Goal: Task Accomplishment & Management: Use online tool/utility

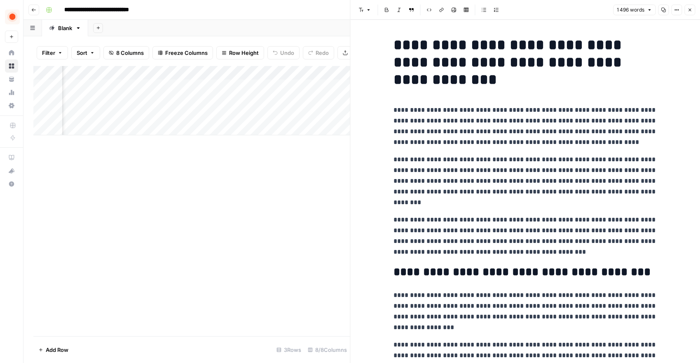
drag, startPoint x: 0, startPoint y: 0, endPoint x: 452, endPoint y: 153, distance: 477.5
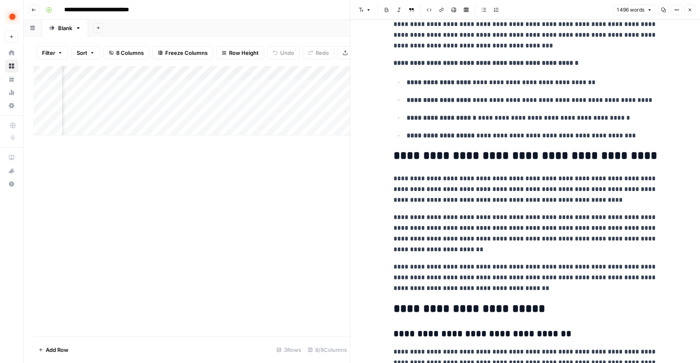
scroll to position [634, 0]
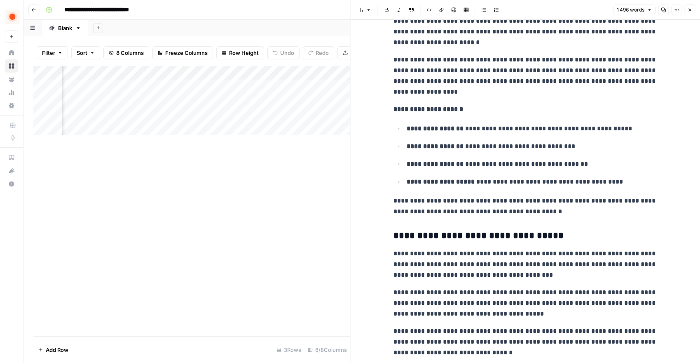
click at [690, 10] on icon "button" at bounding box center [690, 9] width 5 height 5
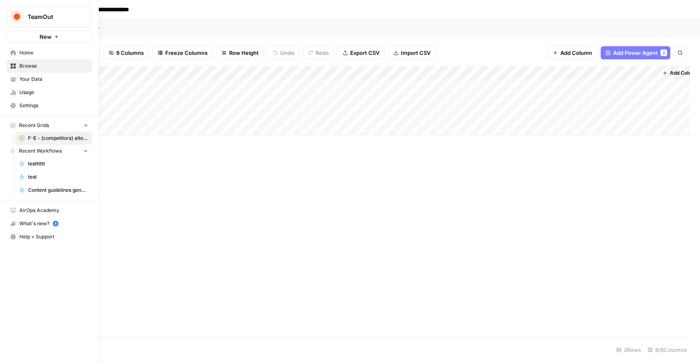
click at [37, 82] on span "Your Data" at bounding box center [53, 78] width 69 height 7
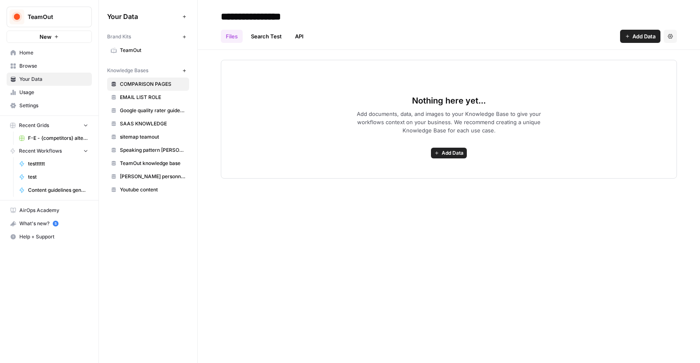
click at [183, 69] on icon "button" at bounding box center [184, 70] width 5 height 5
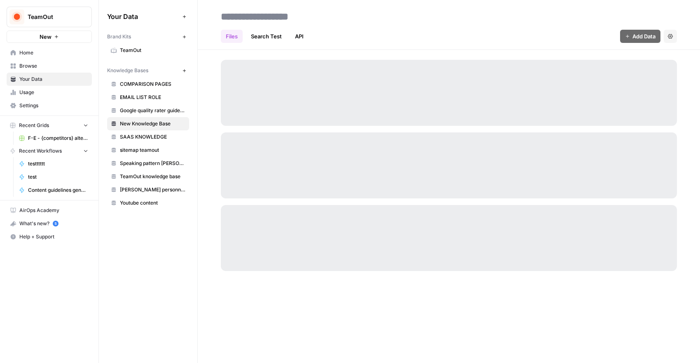
click at [155, 122] on span "New Knowledge Base" at bounding box center [153, 123] width 66 height 7
click at [292, 12] on div "Files Search Test API Add Data Settings" at bounding box center [449, 181] width 503 height 363
click at [290, 19] on div "Files Search Test API Add Data Settings" at bounding box center [449, 181] width 503 height 363
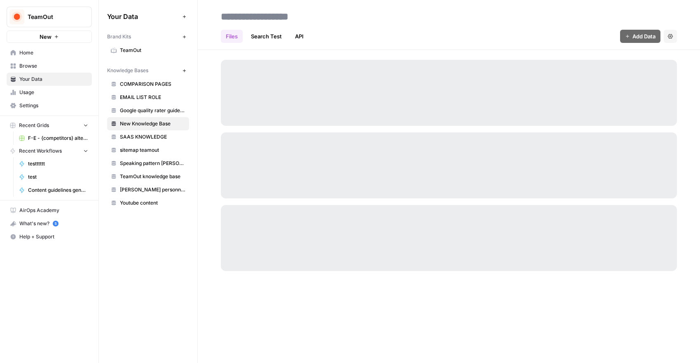
click at [290, 19] on div "Files Search Test API Add Data Settings" at bounding box center [449, 181] width 503 height 363
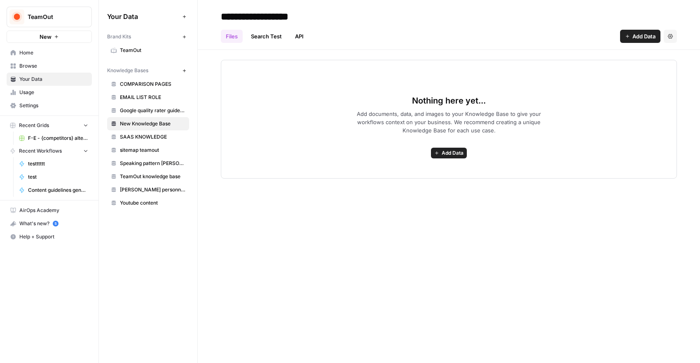
click at [313, 16] on input "**********" at bounding box center [284, 16] width 132 height 16
type input "**********"
click at [433, 47] on header "**********" at bounding box center [449, 25] width 503 height 50
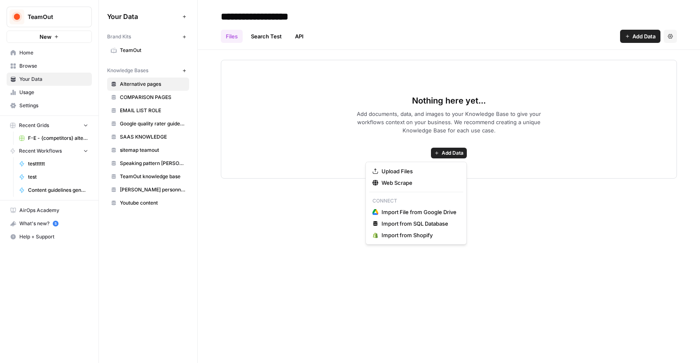
click at [460, 150] on span "Add Data" at bounding box center [453, 152] width 22 height 7
click at [418, 171] on span "Upload Files" at bounding box center [419, 171] width 75 height 8
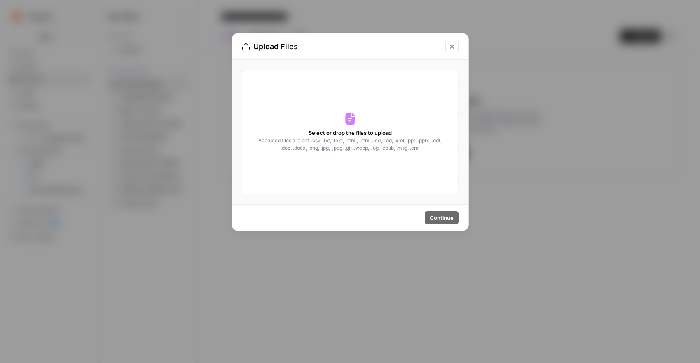
click at [348, 131] on span "Select or drop the files to upload" at bounding box center [350, 133] width 83 height 8
click at [349, 122] on icon at bounding box center [349, 119] width 9 height 12
click at [451, 49] on icon "Close modal" at bounding box center [452, 46] width 7 height 7
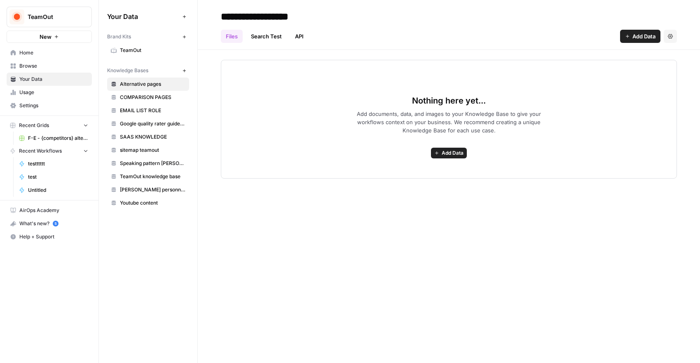
click at [669, 36] on icon "button" at bounding box center [670, 36] width 5 height 5
click at [570, 23] on div "Files Search Test API Add Data Settings" at bounding box center [449, 33] width 456 height 20
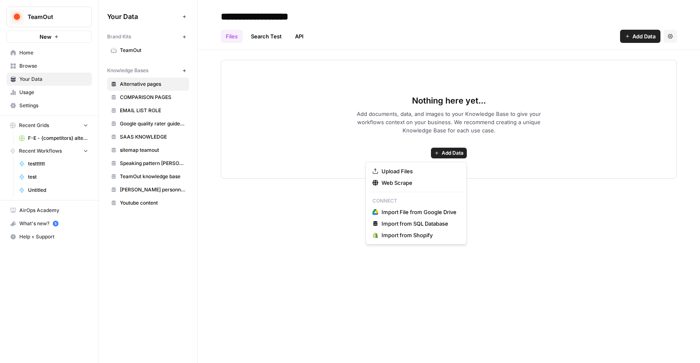
click at [440, 153] on button "Add Data" at bounding box center [449, 153] width 36 height 11
click at [421, 174] on span "Upload Files" at bounding box center [419, 171] width 75 height 8
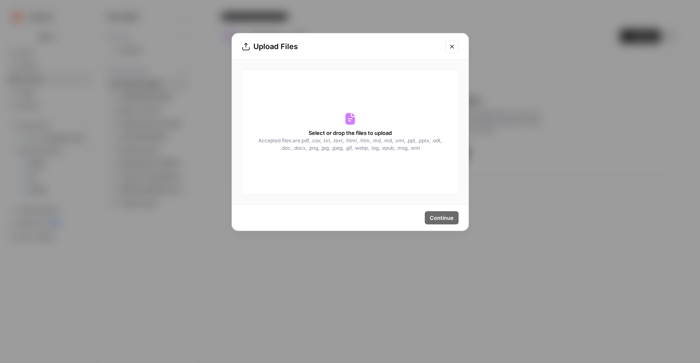
click at [374, 115] on div "Select or drop the files to upload Accepted files are .pdf, .csv, .txt, .text, …" at bounding box center [350, 132] width 217 height 124
click at [452, 49] on icon "Close modal" at bounding box center [452, 46] width 7 height 7
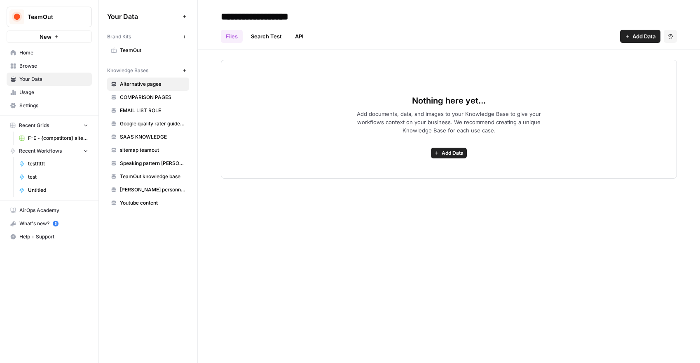
click at [459, 149] on span "Add Data" at bounding box center [453, 152] width 22 height 7
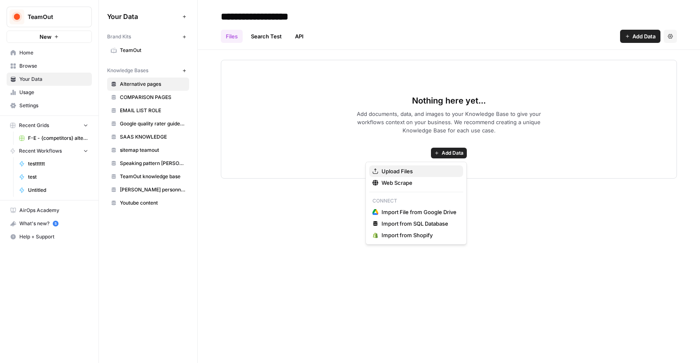
click at [435, 170] on span "Upload Files" at bounding box center [419, 171] width 75 height 8
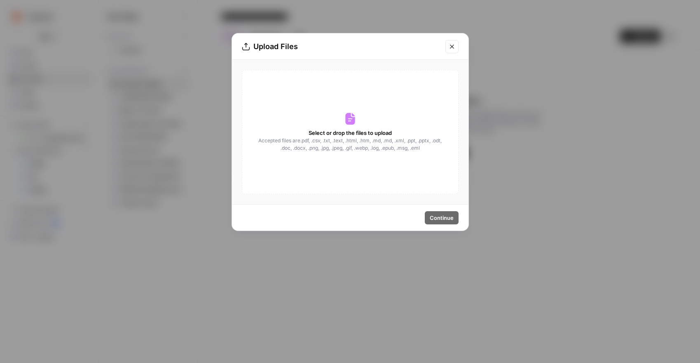
click at [360, 112] on div "Select or drop the files to upload Accepted files are .pdf, .csv, .txt, .text, …" at bounding box center [350, 132] width 217 height 124
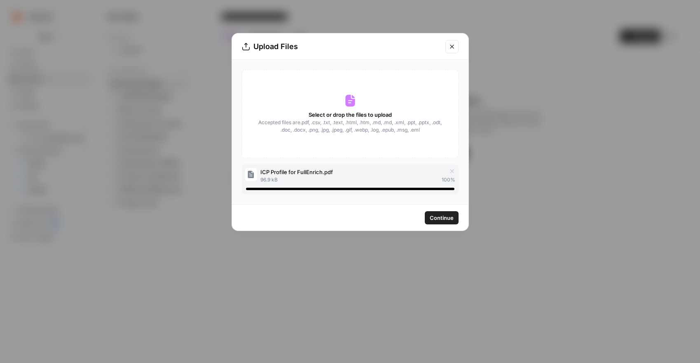
click at [445, 218] on span "Continue" at bounding box center [442, 218] width 24 height 8
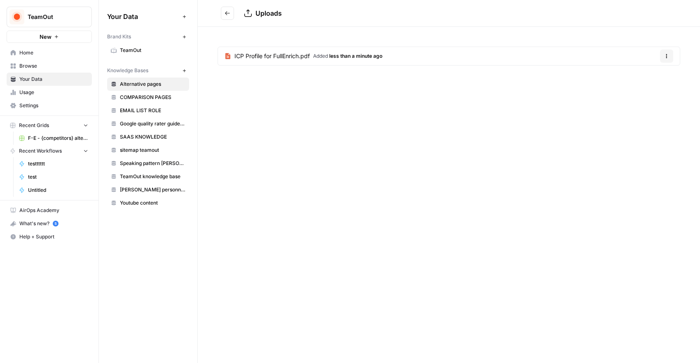
click at [288, 49] on link "ICP Profile for FullEnrich.pdf Added less than a minute ago" at bounding box center [303, 56] width 171 height 18
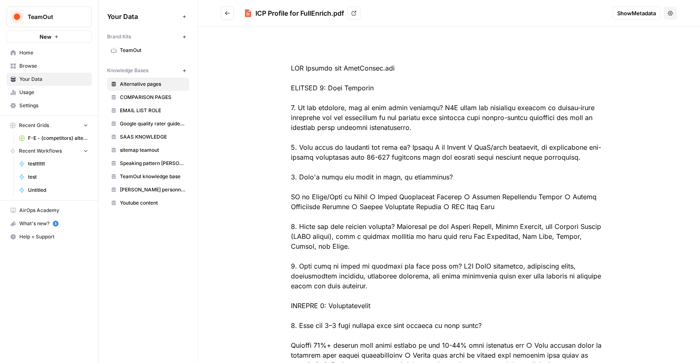
click at [233, 14] on button "Go back" at bounding box center [227, 13] width 13 height 13
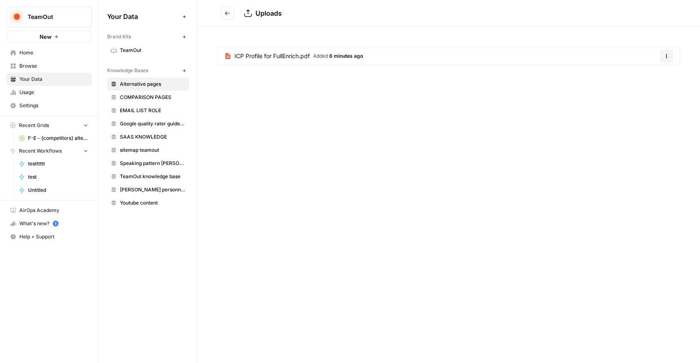
click at [233, 14] on button "Go back" at bounding box center [227, 13] width 13 height 13
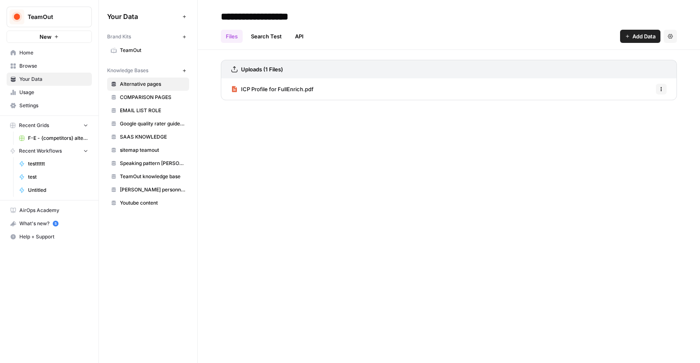
click at [629, 38] on icon "button" at bounding box center [627, 36] width 5 height 5
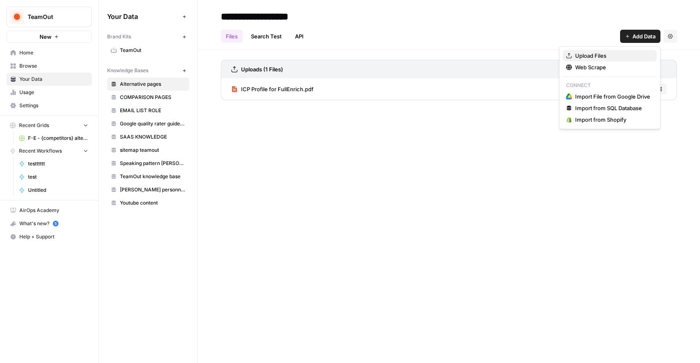
click at [603, 52] on span "Upload Files" at bounding box center [612, 56] width 75 height 8
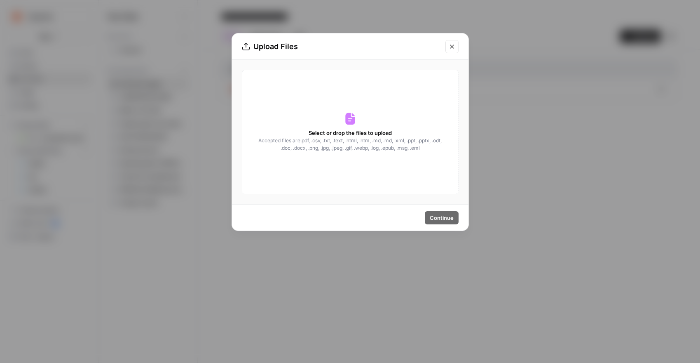
click at [352, 119] on icon at bounding box center [349, 119] width 9 height 12
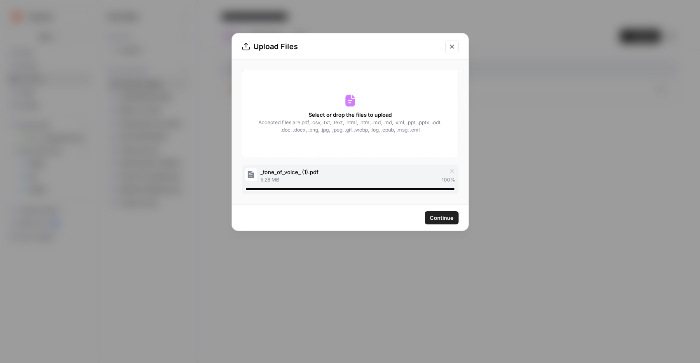
click at [446, 216] on span "Continue" at bounding box center [442, 218] width 24 height 8
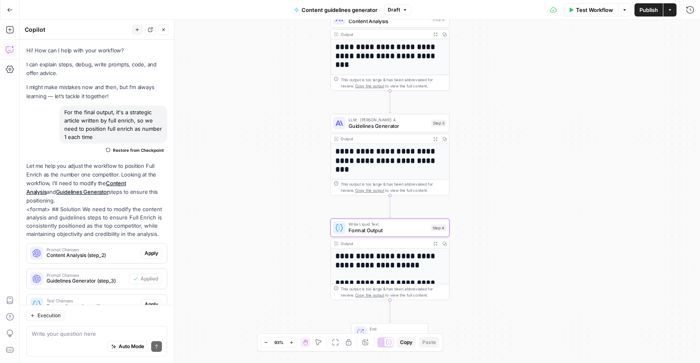
click at [12, 11] on button "Go Back" at bounding box center [9, 9] width 15 height 15
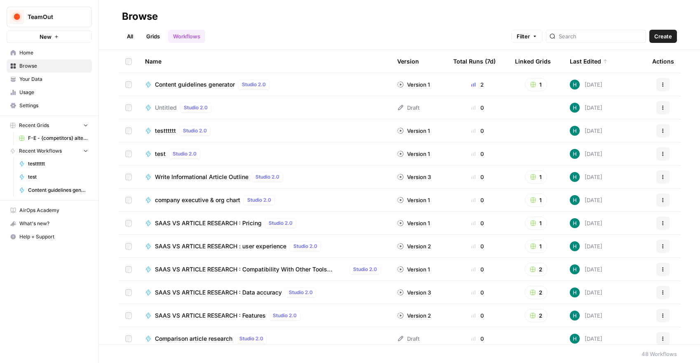
click at [665, 36] on span "Create" at bounding box center [664, 36] width 18 height 8
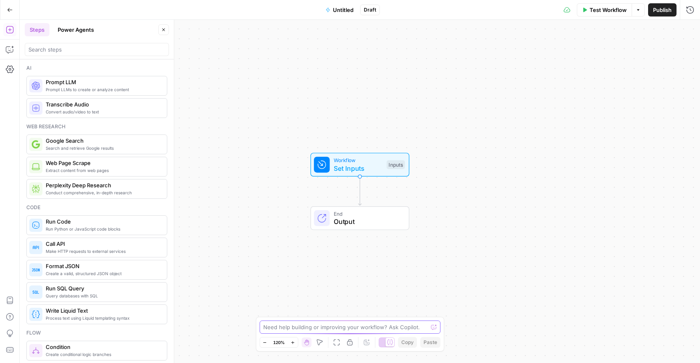
click at [335, 326] on textarea at bounding box center [345, 327] width 165 height 8
type textarea "I need to create a workflow to redact an entire article based o"
click at [75, 27] on button "Power Agents" at bounding box center [76, 29] width 46 height 13
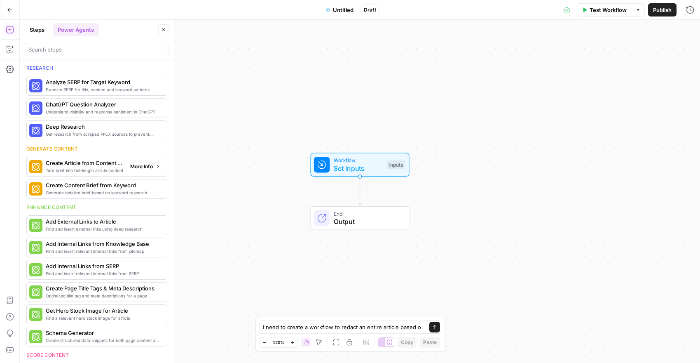
click at [145, 169] on span "More Info" at bounding box center [141, 166] width 23 height 7
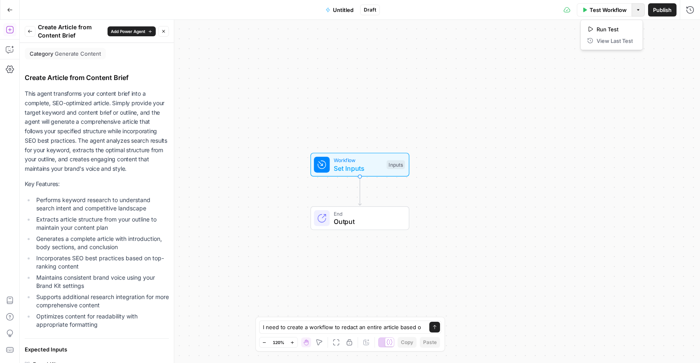
click at [633, 8] on button "Options" at bounding box center [638, 9] width 13 height 13
click at [478, 34] on div "Workflow Set Inputs Inputs End Output" at bounding box center [360, 191] width 681 height 343
click at [10, 11] on icon "button" at bounding box center [10, 10] width 6 height 6
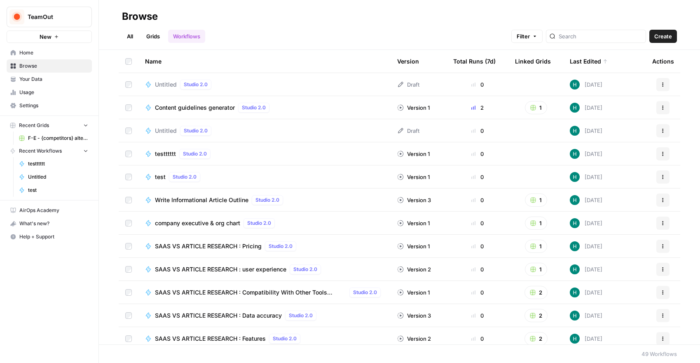
click at [168, 80] on span "Untitled" at bounding box center [166, 84] width 22 height 8
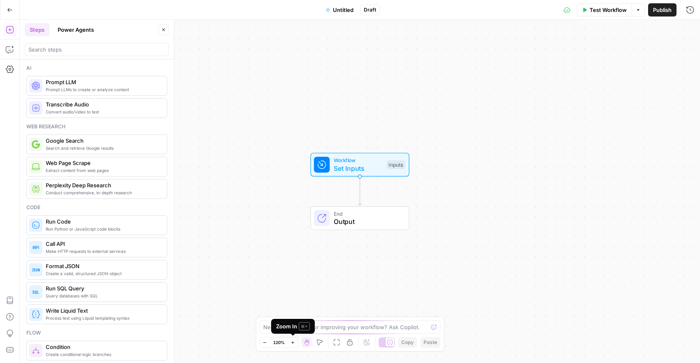
click at [294, 324] on div "Zoom In ⌘ +" at bounding box center [293, 326] width 34 height 8
click at [351, 325] on textarea at bounding box center [345, 327] width 165 height 8
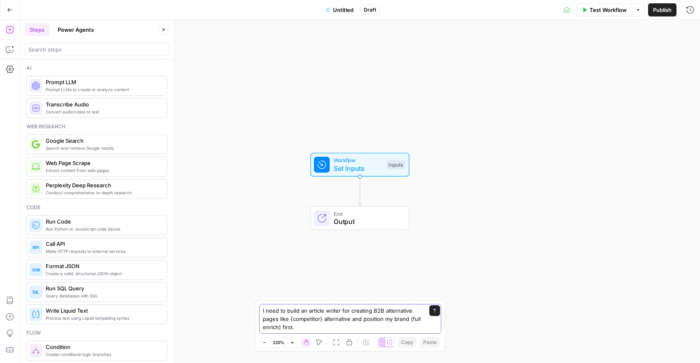
click at [333, 324] on textarea "I need to build an article writer for creating B2B alternative pages like {comp…" at bounding box center [342, 318] width 158 height 25
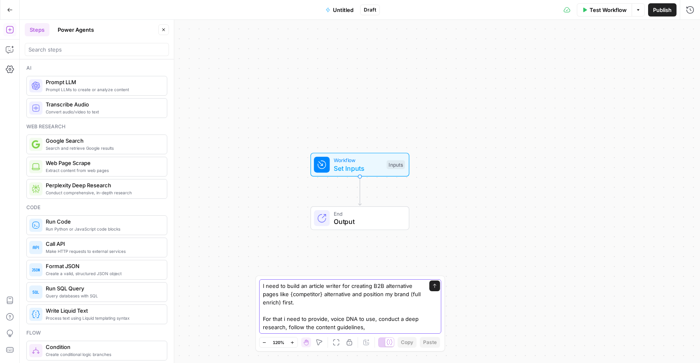
click at [284, 326] on textarea "I need to build an article writer for creating B2B alternative pages like {comp…" at bounding box center [342, 306] width 158 height 49
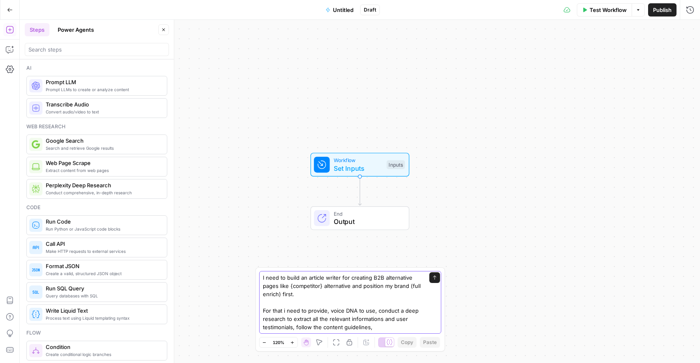
click at [375, 326] on textarea "I need to build an article writer for creating B2B alternative pages like {comp…" at bounding box center [342, 302] width 158 height 58
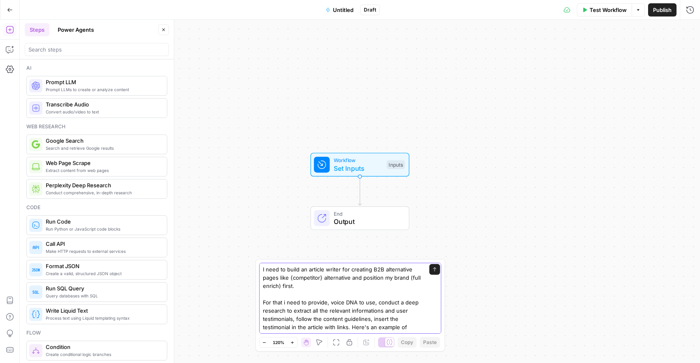
click at [410, 325] on textarea "I need to build an article writer for creating B2B alternative pages like {comp…" at bounding box center [342, 302] width 158 height 74
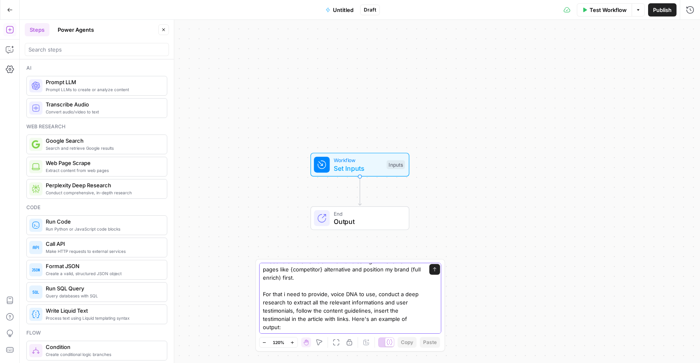
click at [366, 315] on textarea "I need to build an article writer for creating B2B alternative pages like {comp…" at bounding box center [342, 294] width 158 height 74
paste textarea "15 Best ZoomInfo Alternatives in [DATE] | FullEnrich If you're seeking a ZoomIn…"
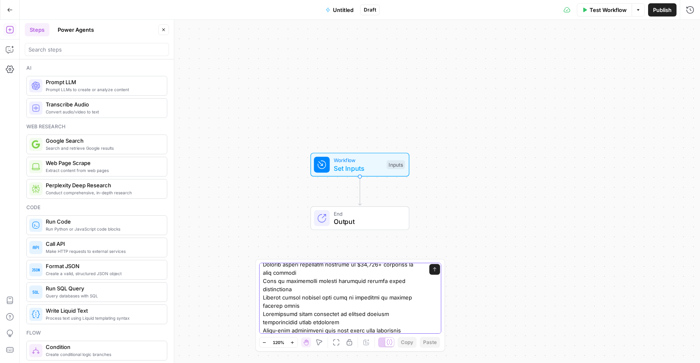
scroll to position [0, 0]
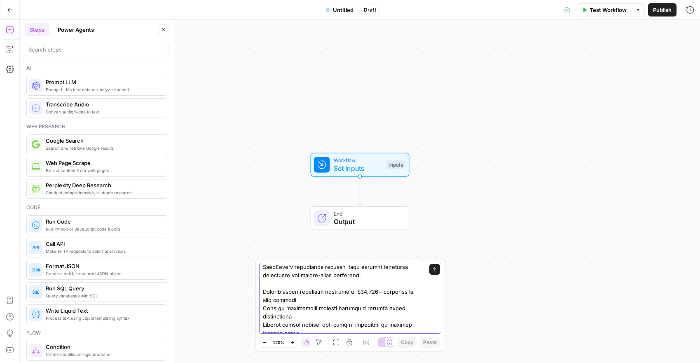
scroll to position [371, 0]
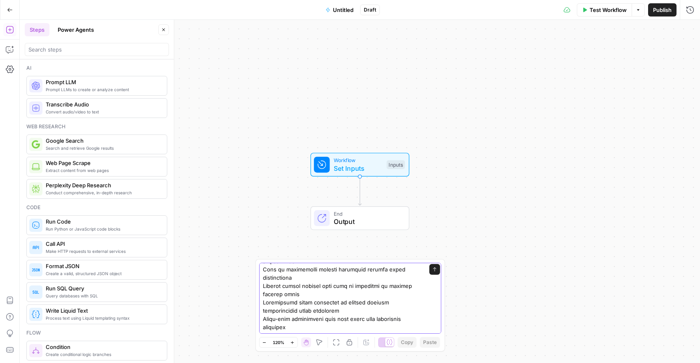
click at [345, 328] on textarea at bounding box center [342, 112] width 158 height 437
paste textarea "Top ZoomInfo alternatives in [DATE] #1 FullEnrich: Waterfall Enrichment for Max…"
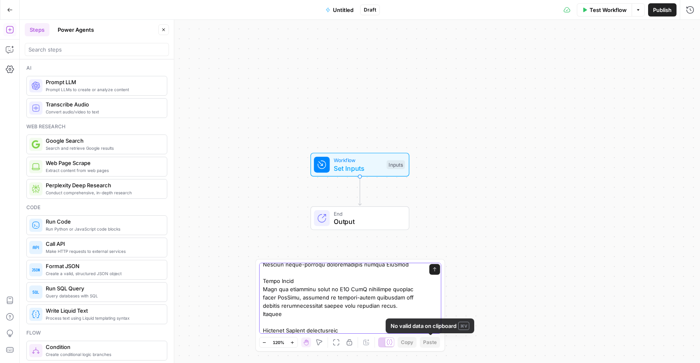
type textarea "I need to build an article writer for creating B2B alternative pages like {comp…"
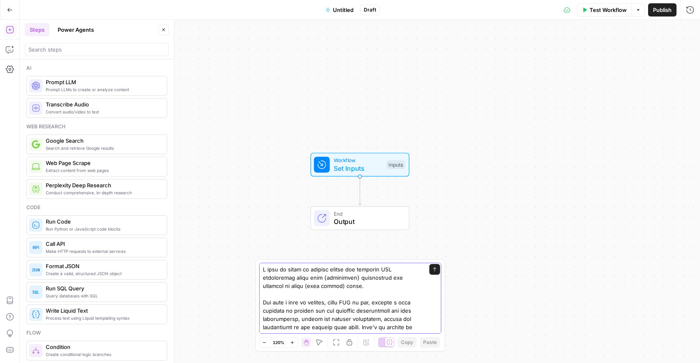
click at [435, 272] on div "Send" at bounding box center [350, 298] width 182 height 71
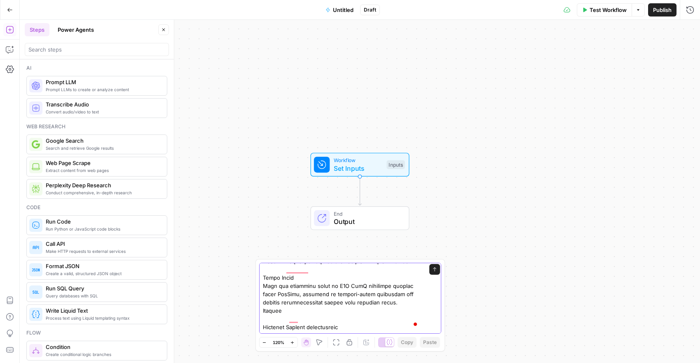
click at [430, 269] on button "Send" at bounding box center [435, 269] width 11 height 11
click at [431, 269] on div "Workflow Set Inputs Inputs End Output" at bounding box center [360, 191] width 681 height 343
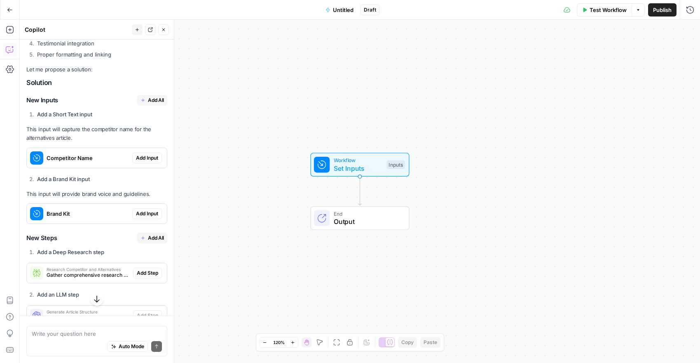
scroll to position [3496, 0]
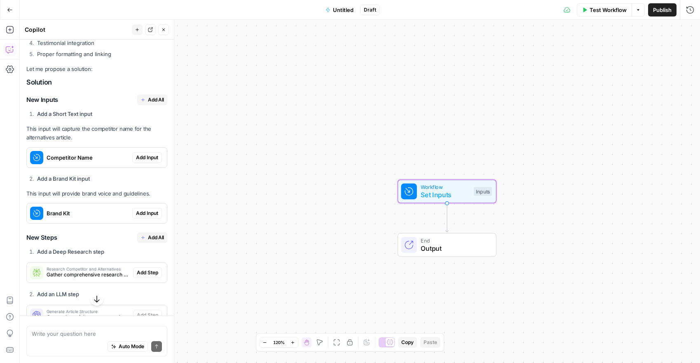
click at [150, 154] on span "Add Input" at bounding box center [147, 157] width 22 height 7
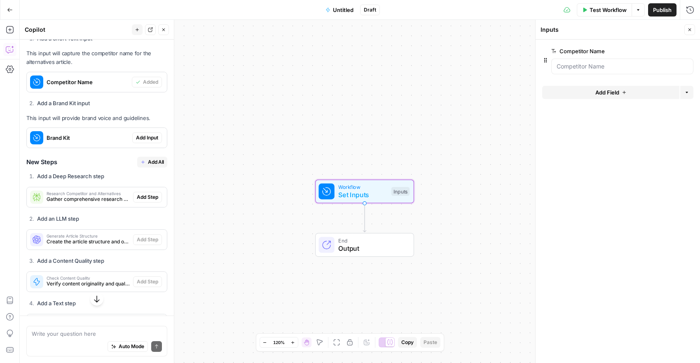
scroll to position [3583, 0]
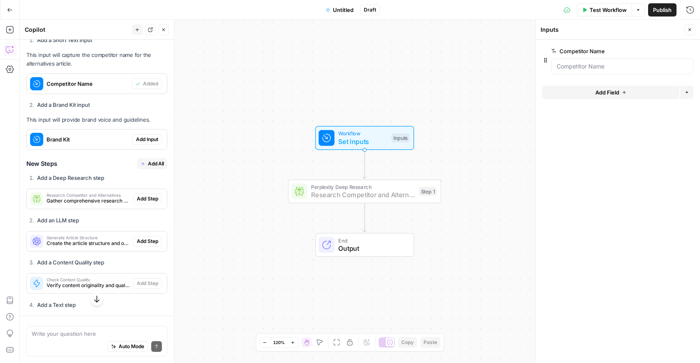
click at [150, 195] on span "Add Step" at bounding box center [147, 198] width 21 height 7
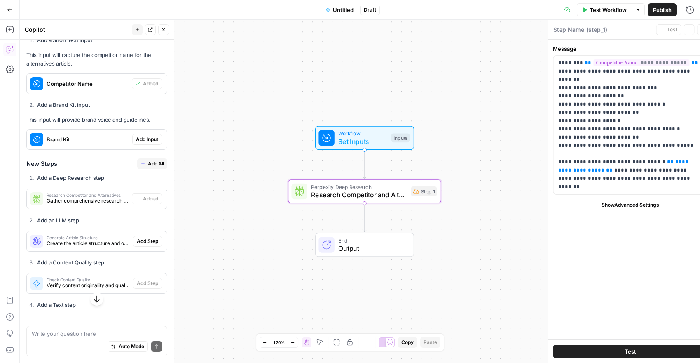
type textarea "Research Competitor and Alternatives"
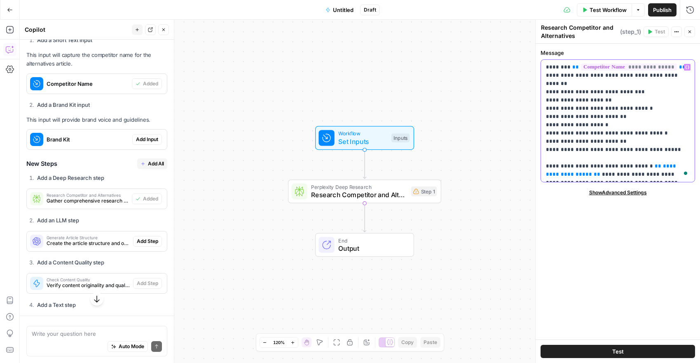
drag, startPoint x: 600, startPoint y: 92, endPoint x: 554, endPoint y: 91, distance: 46.6
click at [554, 91] on p "**********" at bounding box center [618, 120] width 144 height 115
click at [591, 103] on p "**********" at bounding box center [618, 120] width 144 height 115
click at [611, 100] on p "**********" at bounding box center [618, 120] width 144 height 115
click at [629, 107] on p "**********" at bounding box center [618, 120] width 144 height 115
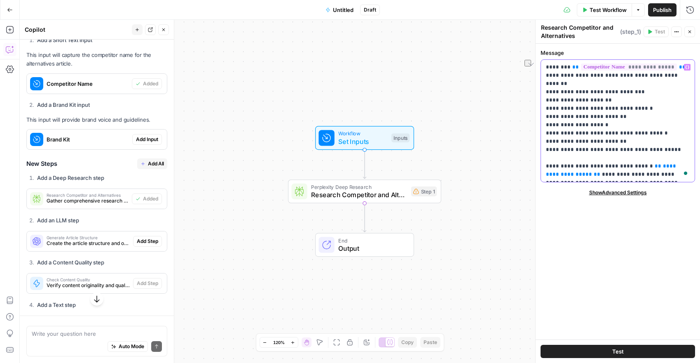
drag, startPoint x: 601, startPoint y: 116, endPoint x: 554, endPoint y: 118, distance: 47.5
click at [554, 118] on p "**********" at bounding box center [618, 120] width 144 height 115
click at [602, 124] on p "**********" at bounding box center [618, 120] width 144 height 115
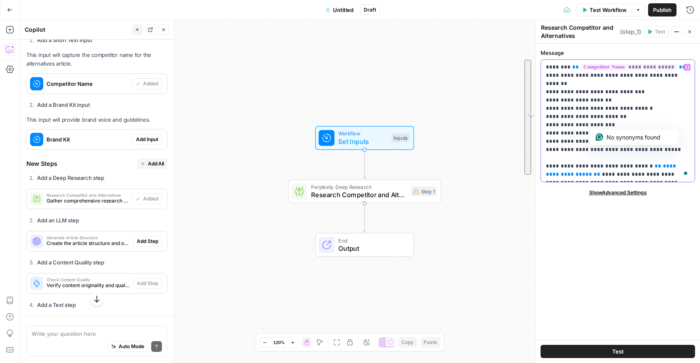
click at [602, 124] on p "**********" at bounding box center [618, 120] width 144 height 115
drag, startPoint x: 660, startPoint y: 123, endPoint x: 541, endPoint y: 127, distance: 118.8
click at [541, 127] on div "**********" at bounding box center [618, 120] width 155 height 123
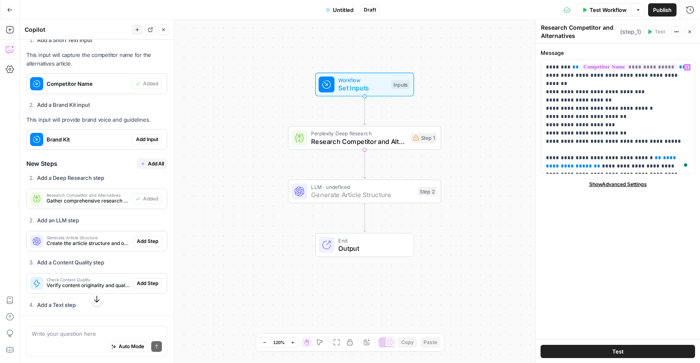
click at [140, 237] on span "Add Step" at bounding box center [147, 240] width 21 height 7
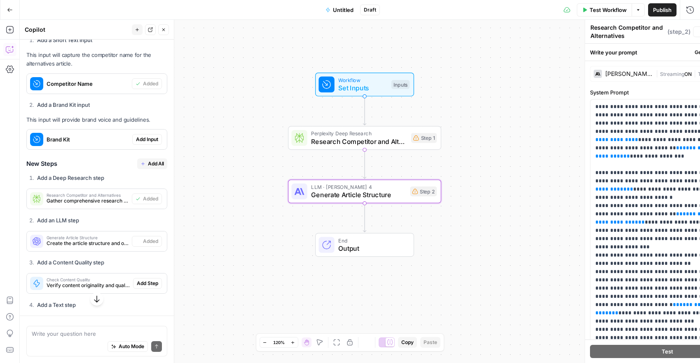
type textarea "Generate Article Structure"
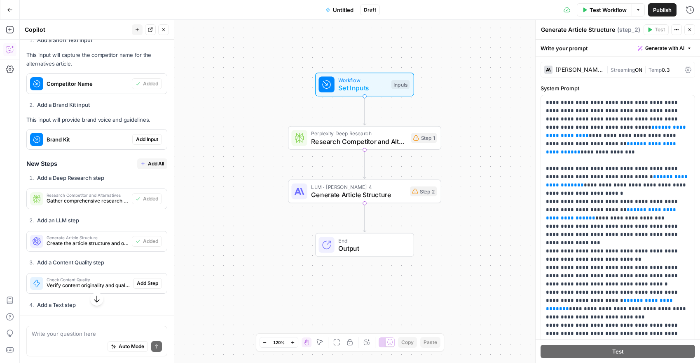
click at [594, 71] on div "Claude Sonnet 4" at bounding box center [579, 70] width 47 height 6
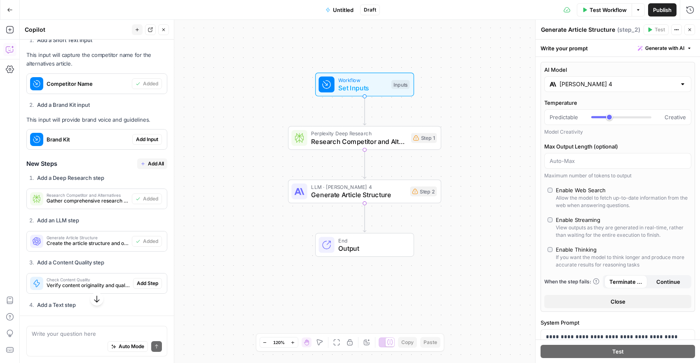
click at [597, 82] on input "Claude Sonnet 4" at bounding box center [618, 84] width 117 height 8
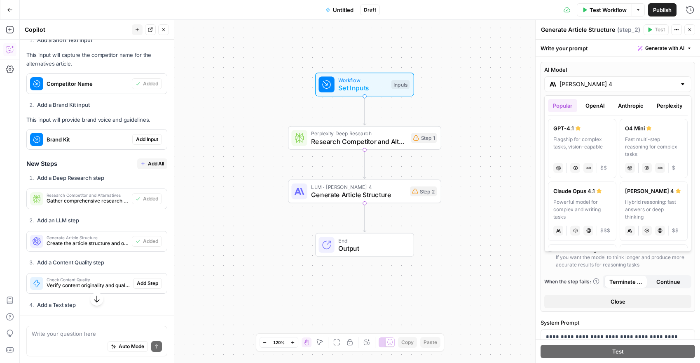
scroll to position [61, 0]
click at [585, 202] on div "Powerful model for complex and writing tasks" at bounding box center [583, 211] width 58 height 22
type input "Claude Opus 4.1"
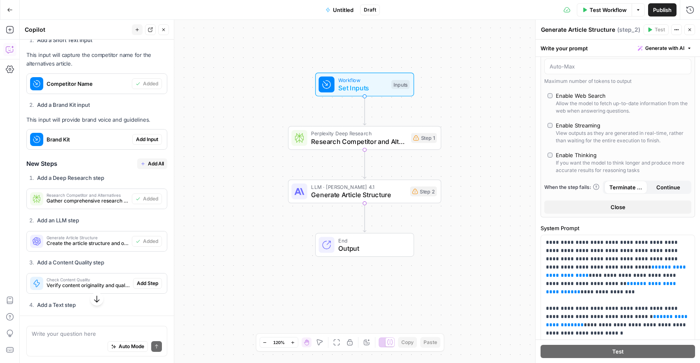
scroll to position [95, 0]
click at [58, 331] on textarea at bounding box center [97, 333] width 130 height 8
type textarea "The voice_dna and ICP informations are in a knowledge base"
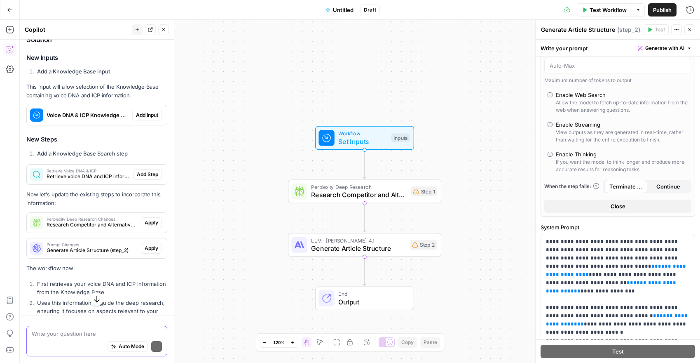
scroll to position [4101, 0]
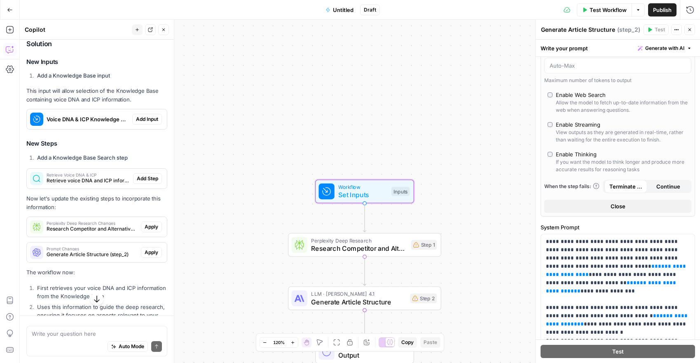
click at [146, 115] on span "Add Input" at bounding box center [147, 118] width 22 height 7
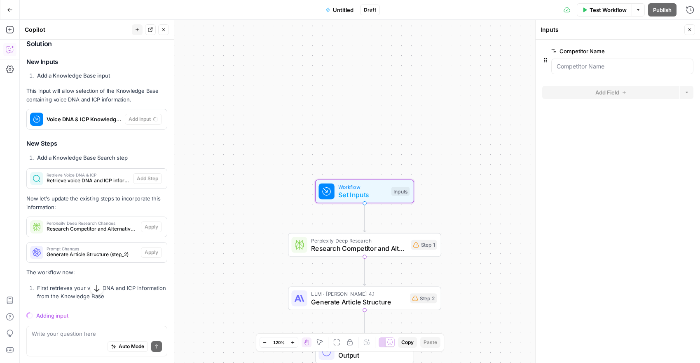
scroll to position [4114, 0]
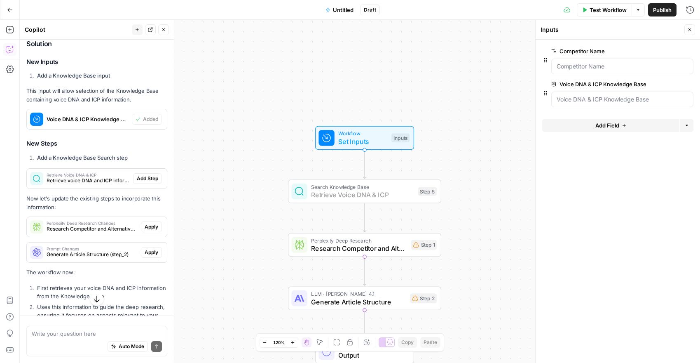
click at [149, 175] on span "Add Step" at bounding box center [147, 178] width 21 height 7
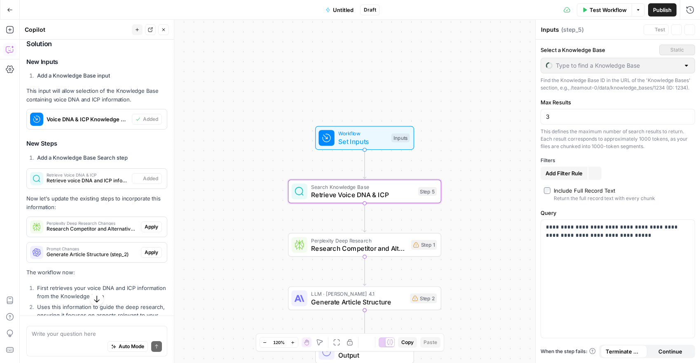
type textarea "Retrieve Voice DNA & ICP"
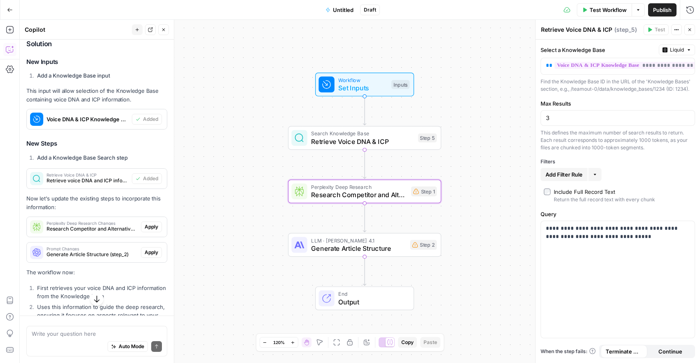
click at [146, 223] on span "Apply" at bounding box center [152, 226] width 14 height 7
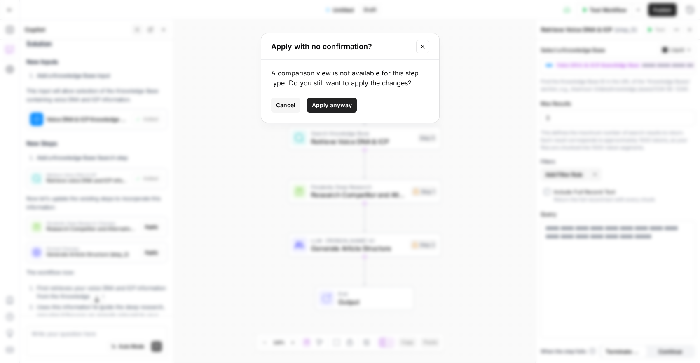
click at [333, 102] on span "Apply anyway" at bounding box center [332, 105] width 40 height 8
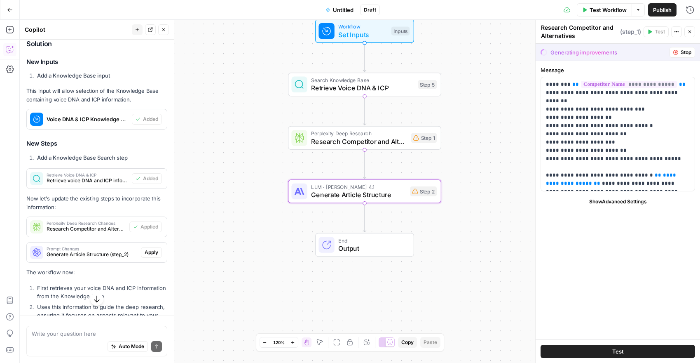
click at [148, 249] on span "Apply" at bounding box center [152, 252] width 14 height 7
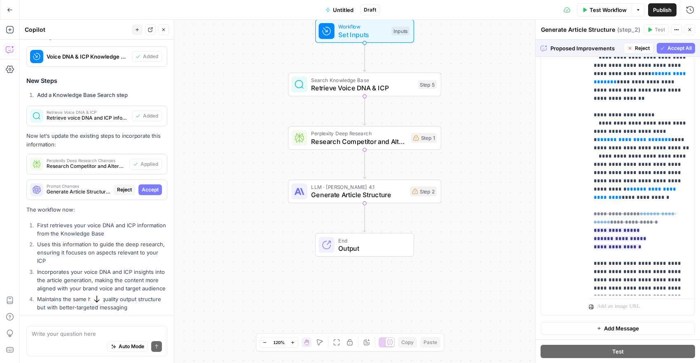
scroll to position [4145, 0]
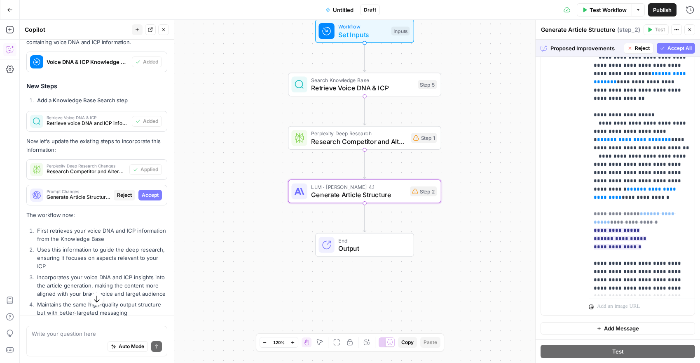
click at [151, 191] on span "Accept" at bounding box center [150, 194] width 17 height 7
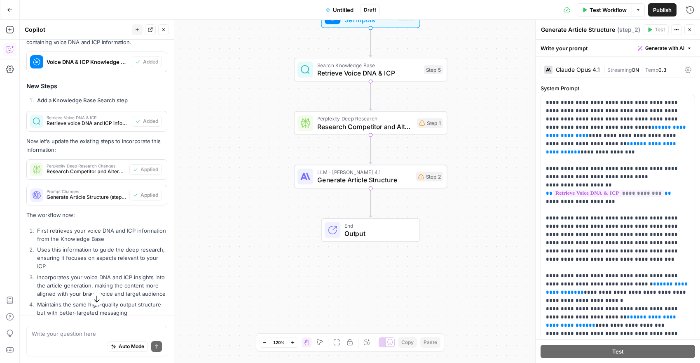
scroll to position [4226, 0]
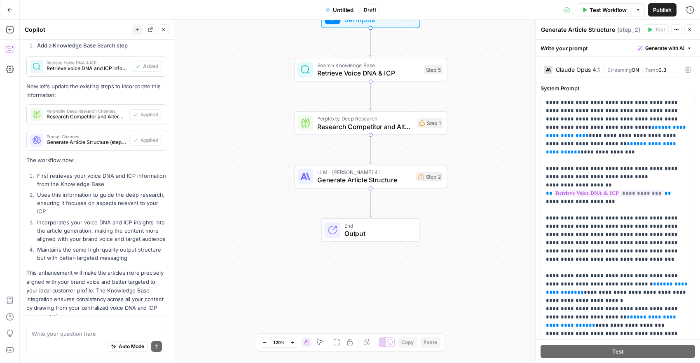
click at [69, 338] on div "Auto Mode Send" at bounding box center [97, 347] width 130 height 18
type textarea "you need to write the article then"
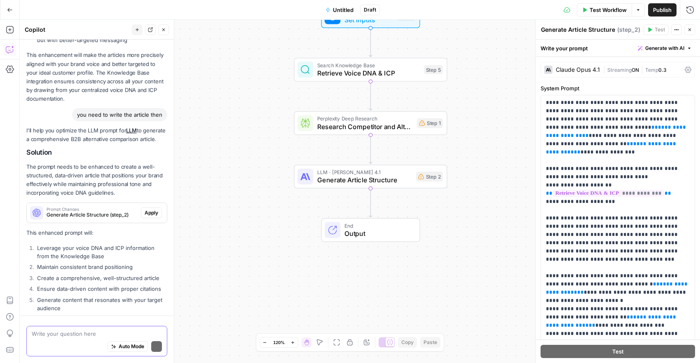
scroll to position [4496, 0]
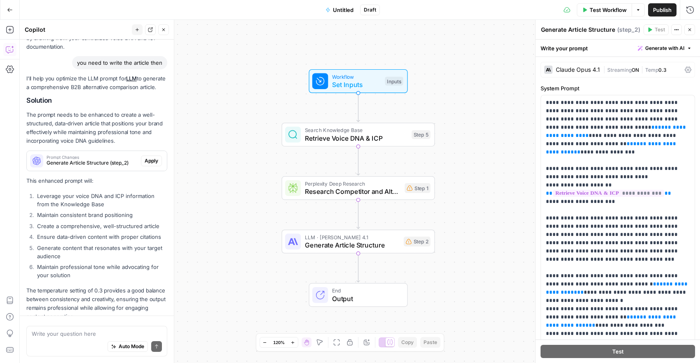
click at [609, 12] on span "Test Workflow" at bounding box center [608, 10] width 37 height 8
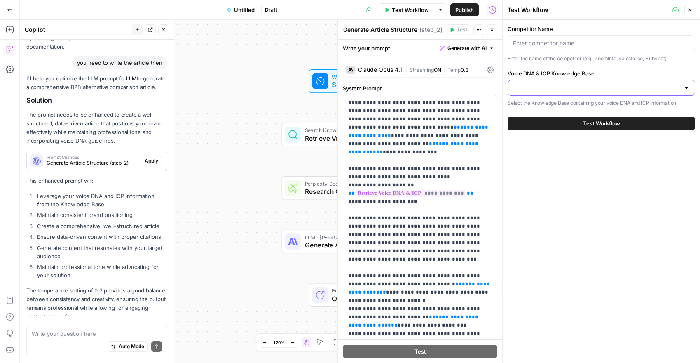
click at [559, 87] on input "Voice DNA & ICP Knowledge Base" at bounding box center [596, 88] width 167 height 8
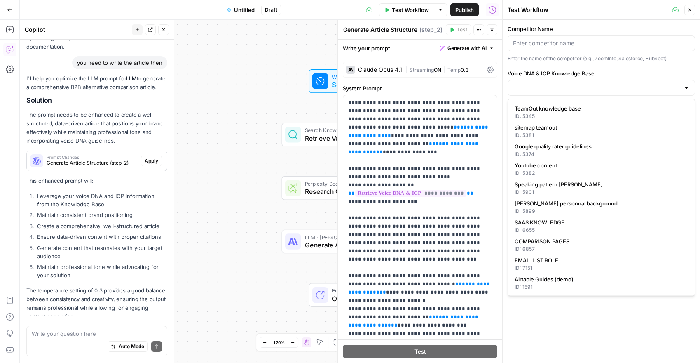
click at [258, 105] on div "Workflow Set Inputs Inputs Search Knowledge Base Retrieve Voice DNA & ICP Step …" at bounding box center [261, 191] width 483 height 343
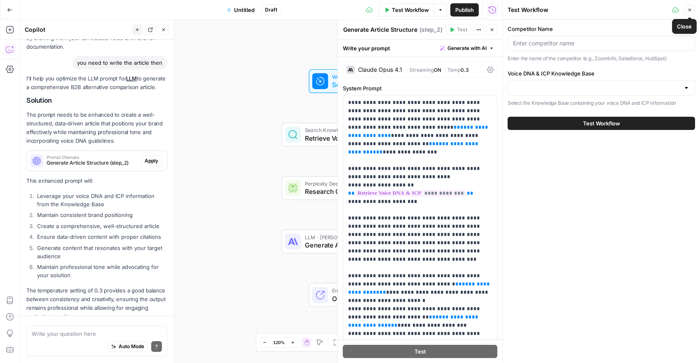
click at [686, 7] on button "Close" at bounding box center [690, 10] width 11 height 11
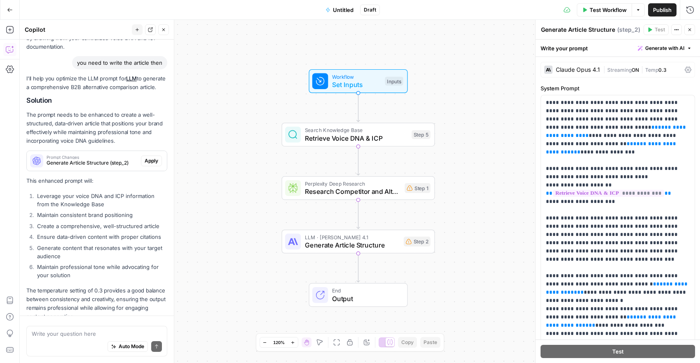
click at [317, 134] on span "Retrieve Voice DNA & ICP" at bounding box center [356, 138] width 103 height 10
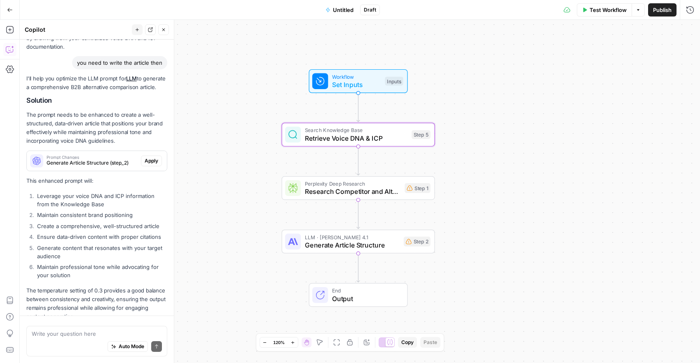
click at [317, 134] on span "Retrieve Voice DNA & ICP" at bounding box center [356, 138] width 103 height 10
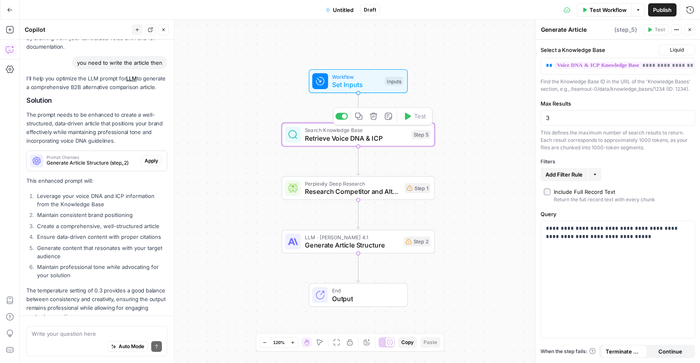
type textarea "Retrieve Voice DNA & ICP"
click at [606, 114] on input "3" at bounding box center [618, 118] width 144 height 8
click at [559, 141] on div "This defines the maximum number of search results to return. Each result corres…" at bounding box center [618, 140] width 155 height 22
click at [361, 84] on span "Set Inputs" at bounding box center [356, 85] width 49 height 10
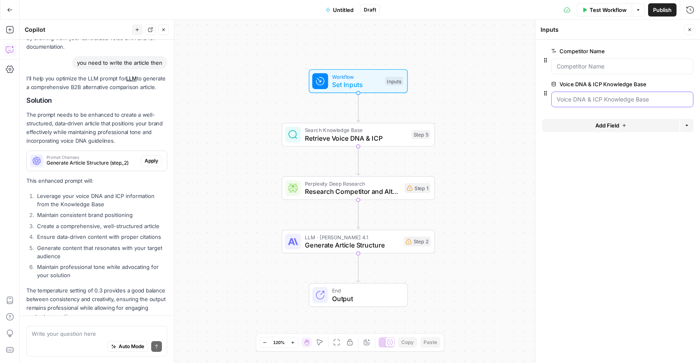
click at [577, 98] on Base "Voice DNA & ICP Knowledge Base" at bounding box center [623, 99] width 132 height 8
click at [578, 103] on div at bounding box center [623, 100] width 142 height 16
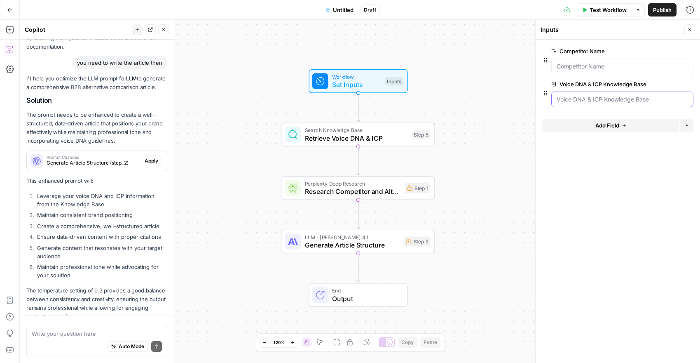
click at [578, 100] on Base "Voice DNA & ICP Knowledge Base" at bounding box center [623, 99] width 132 height 8
click at [599, 12] on span "Test Workflow" at bounding box center [608, 10] width 37 height 8
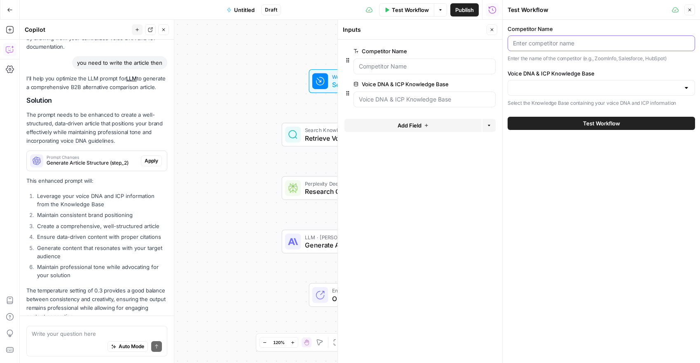
click at [531, 41] on input "Competitor Name" at bounding box center [601, 43] width 177 height 8
type input "zoominfo"
click at [538, 85] on input "Voice DNA & ICP Knowledge Base" at bounding box center [596, 88] width 167 height 8
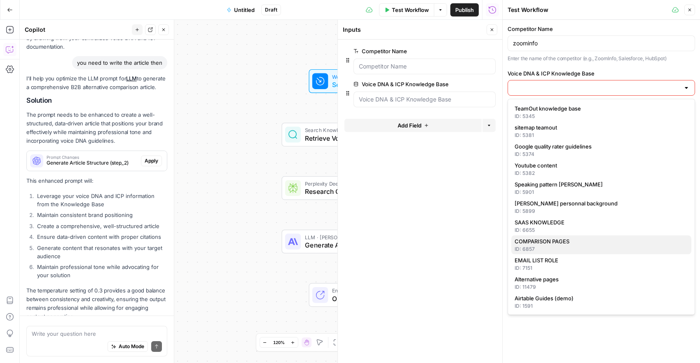
click at [564, 242] on span "COMPARISON PAGES" at bounding box center [600, 241] width 170 height 8
type input "COMPARISON PAGES"
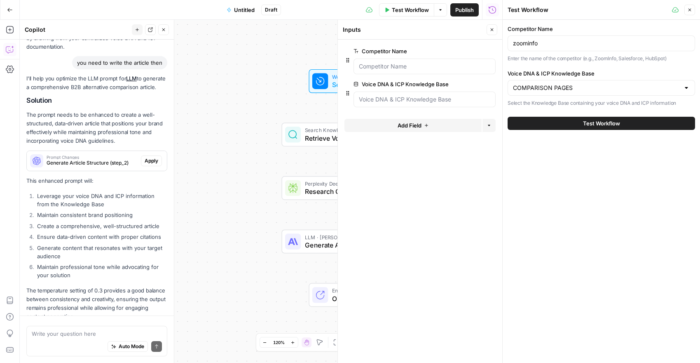
click at [547, 77] on label "Voice DNA & ICP Knowledge Base" at bounding box center [602, 73] width 188 height 8
click at [547, 84] on input "COMPARISON PAGES" at bounding box center [596, 88] width 167 height 8
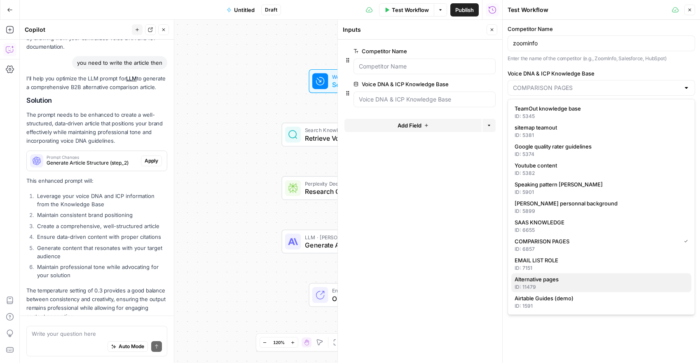
click at [549, 278] on span "Alternative pages" at bounding box center [600, 279] width 170 height 8
type input "Alternative pages"
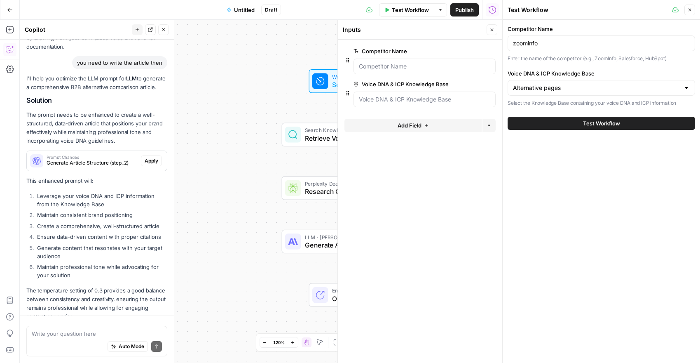
click at [567, 123] on button "Test Workflow" at bounding box center [602, 123] width 188 height 13
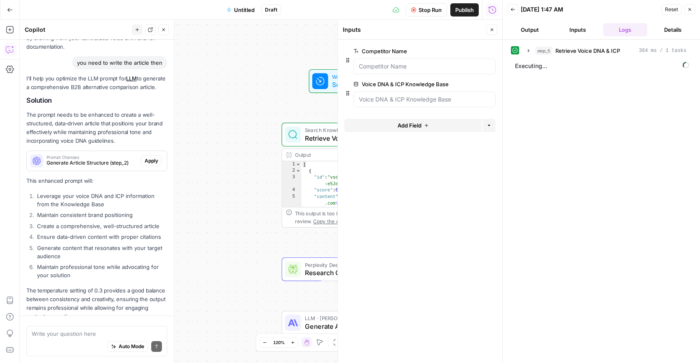
click at [267, 141] on div "Workflow Set Inputs Inputs Search Knowledge Base Retrieve Voice DNA & ICP Step …" at bounding box center [261, 191] width 483 height 343
click at [492, 25] on button "Close" at bounding box center [492, 29] width 11 height 11
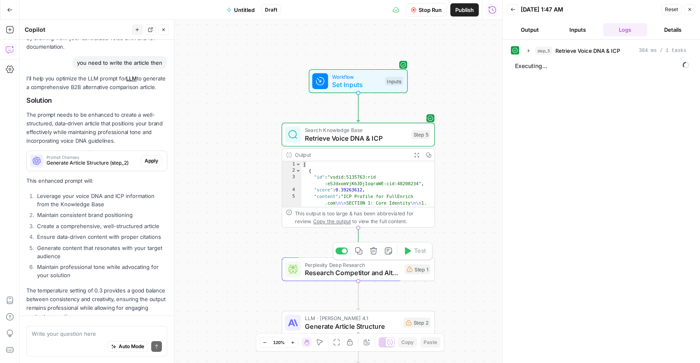
click at [399, 271] on span "Research Competitor and Alternatives" at bounding box center [353, 273] width 96 height 10
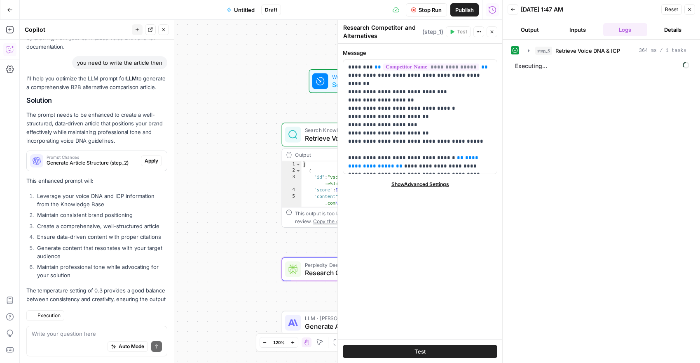
scroll to position [4507, 0]
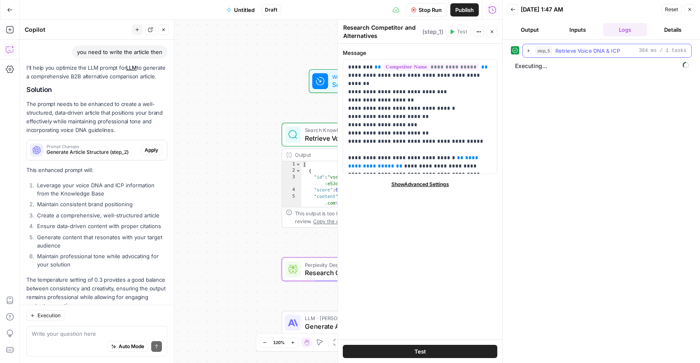
click at [528, 49] on icon "button" at bounding box center [529, 50] width 7 height 7
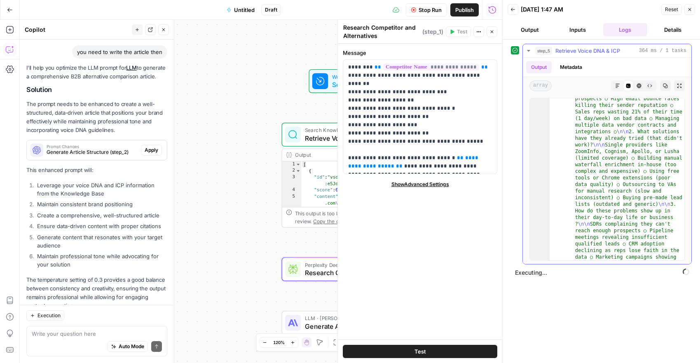
scroll to position [3386, 0]
click at [527, 51] on icon "button" at bounding box center [529, 50] width 7 height 7
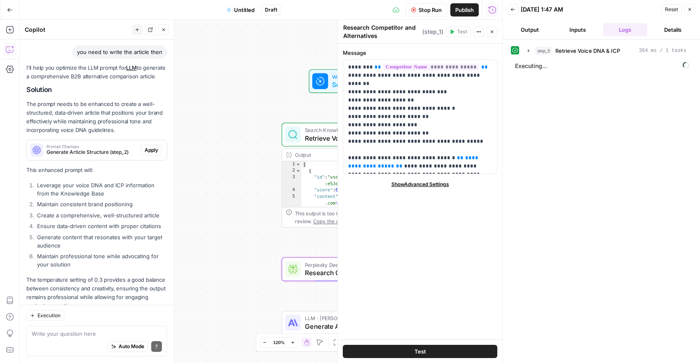
click at [422, 187] on span "Show Advanced Settings" at bounding box center [421, 184] width 58 height 7
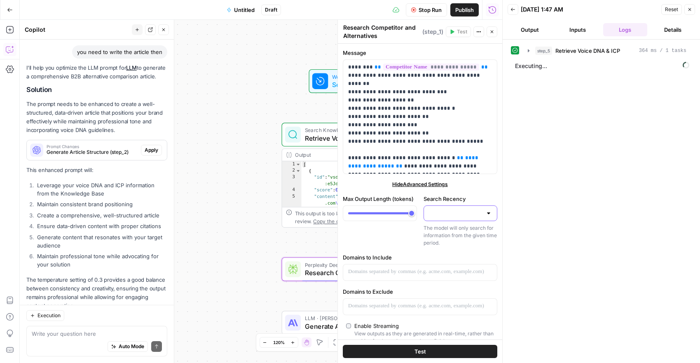
click at [442, 213] on input "Search Recency" at bounding box center [456, 213] width 54 height 8
click at [473, 194] on div "**********" at bounding box center [420, 244] width 164 height 400
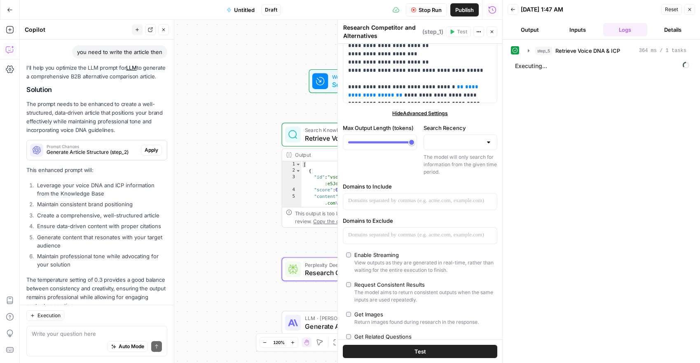
scroll to position [73, 0]
click at [476, 142] on input "Search Recency" at bounding box center [456, 140] width 54 height 8
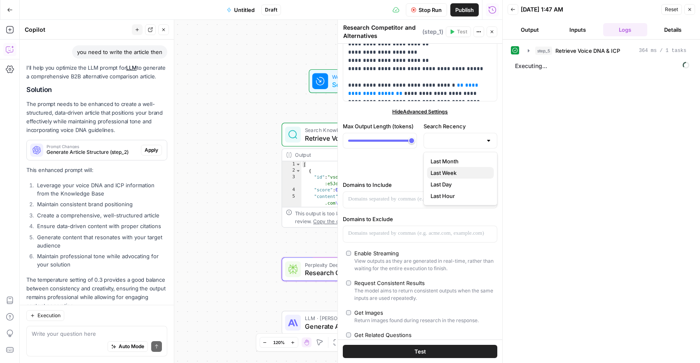
click at [459, 176] on span "Last Week" at bounding box center [459, 173] width 57 height 8
type input "Last Week"
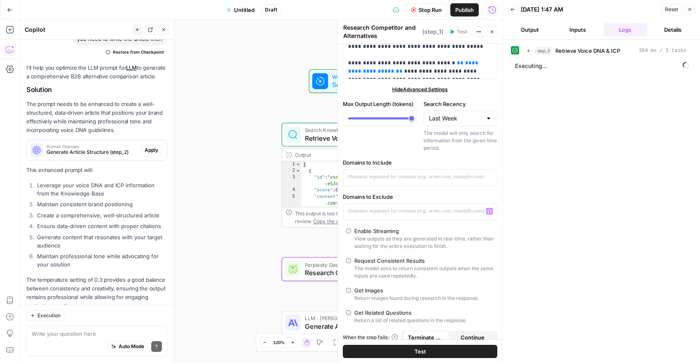
scroll to position [4, 0]
click at [392, 232] on div "Enable Streaming" at bounding box center [377, 231] width 45 height 8
click at [493, 36] on button "Close" at bounding box center [492, 31] width 11 height 11
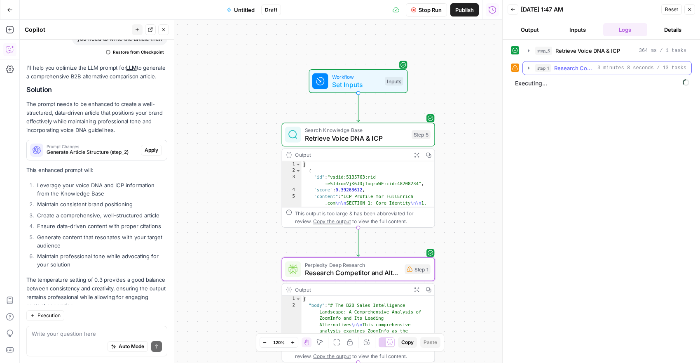
click at [528, 71] on icon "button" at bounding box center [529, 68] width 7 height 7
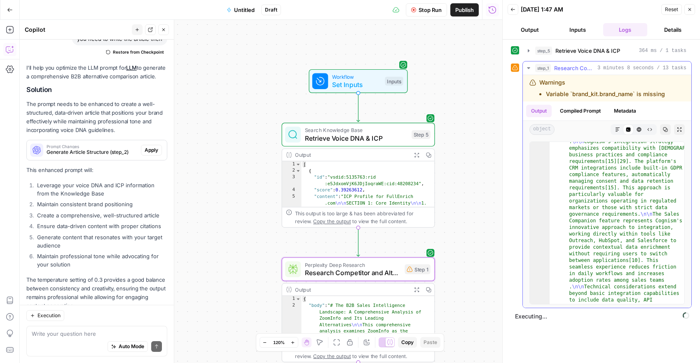
scroll to position [3150, 0]
click at [510, 142] on div "step_5 Retrieve Voice DNA & ICP 364 ms / 1 tasks step_1 Research Competitor and…" at bounding box center [601, 201] width 197 height 323
click at [530, 70] on icon "button" at bounding box center [529, 68] width 7 height 7
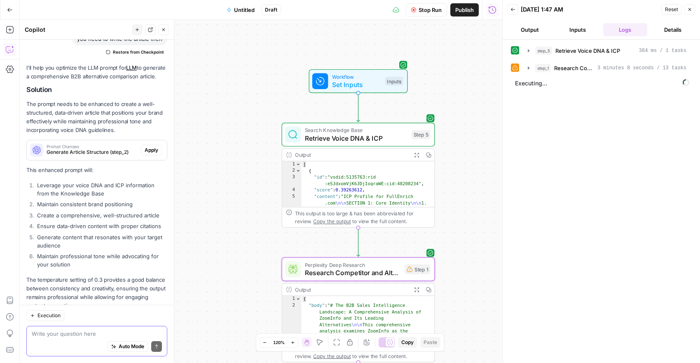
click at [57, 332] on textarea at bounding box center [97, 333] width 130 height 8
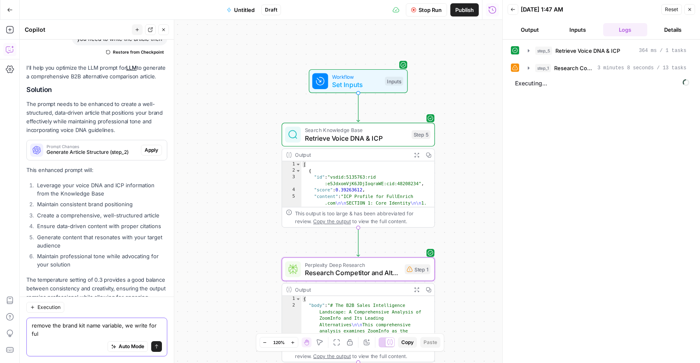
scroll to position [4528, 0]
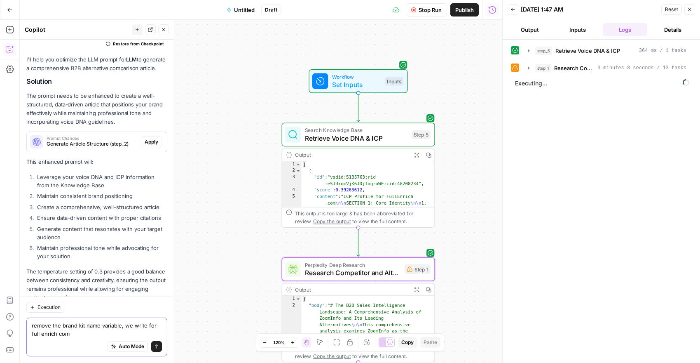
type textarea "remove the brand kit name variable, we write for full enrich com"
click at [155, 345] on icon "submit" at bounding box center [156, 346] width 5 height 5
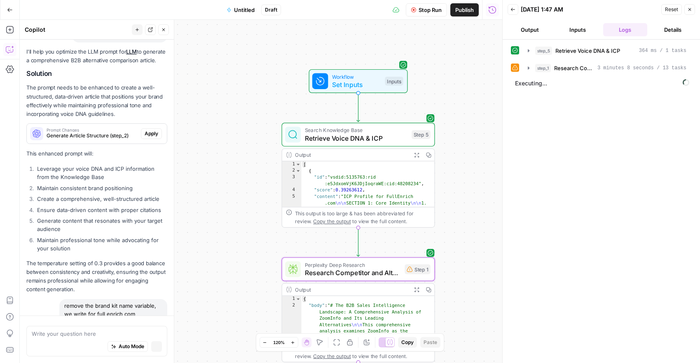
scroll to position [4484, 0]
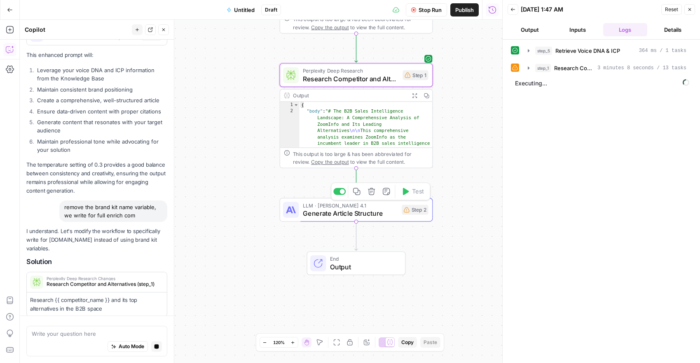
click at [315, 212] on span "Generate Article Structure" at bounding box center [350, 213] width 95 height 10
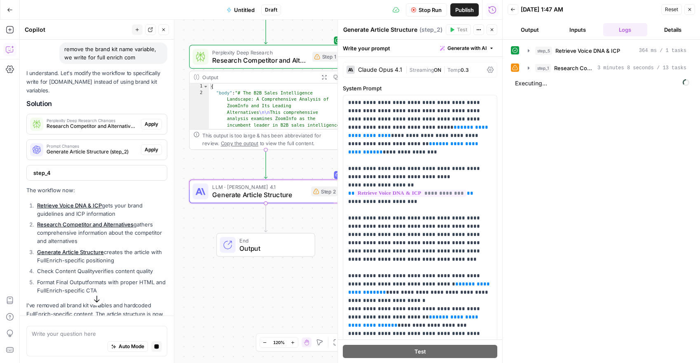
scroll to position [4746, 0]
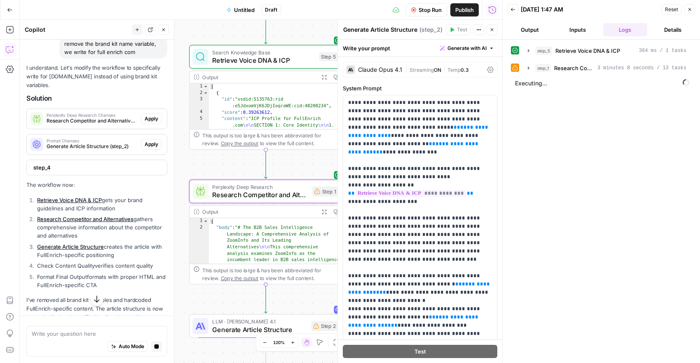
click at [151, 113] on button "Apply" at bounding box center [151, 118] width 21 height 11
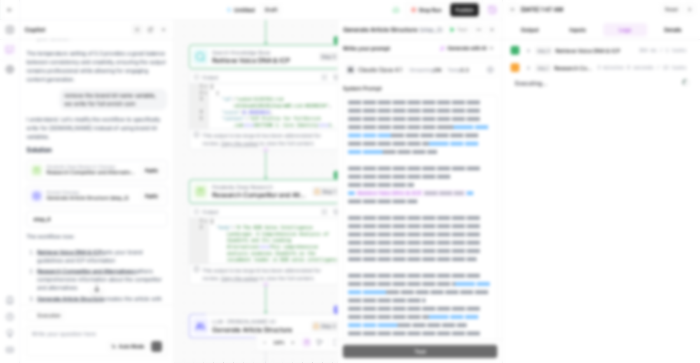
scroll to position [4798, 0]
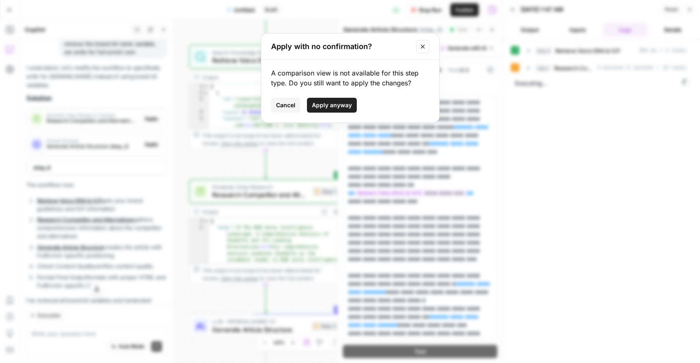
click at [317, 104] on span "Apply anyway" at bounding box center [332, 105] width 40 height 8
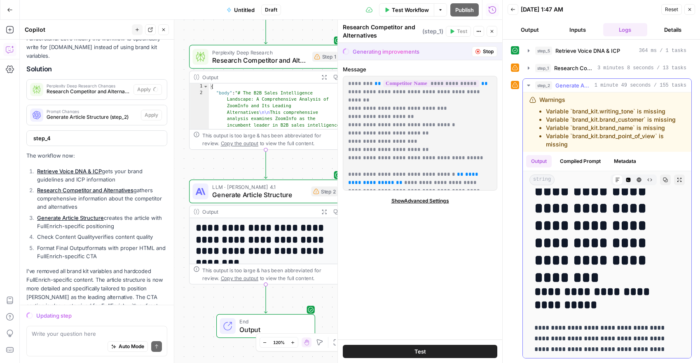
scroll to position [0, 0]
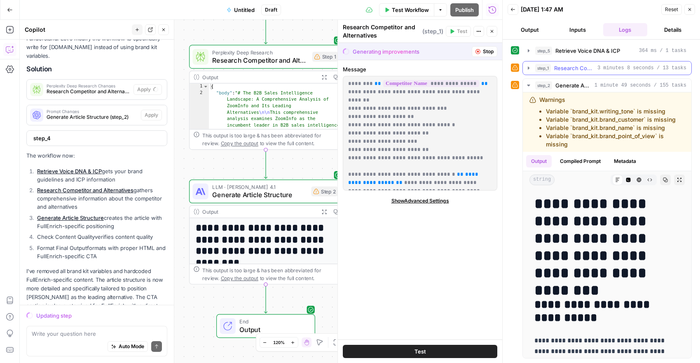
click at [608, 70] on span "3 minutes 8 seconds / 13 tasks" at bounding box center [642, 67] width 89 height 7
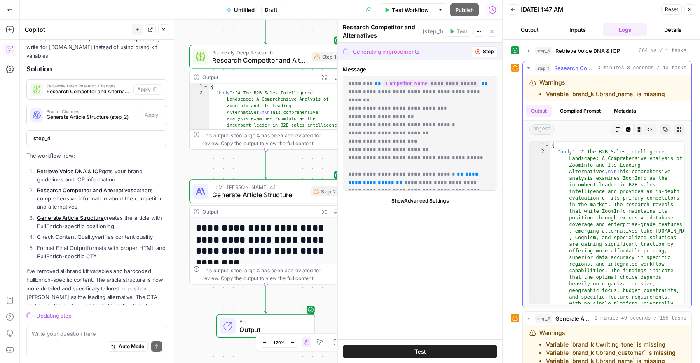
click at [607, 71] on span "3 minutes 8 seconds / 13 tasks" at bounding box center [642, 67] width 89 height 7
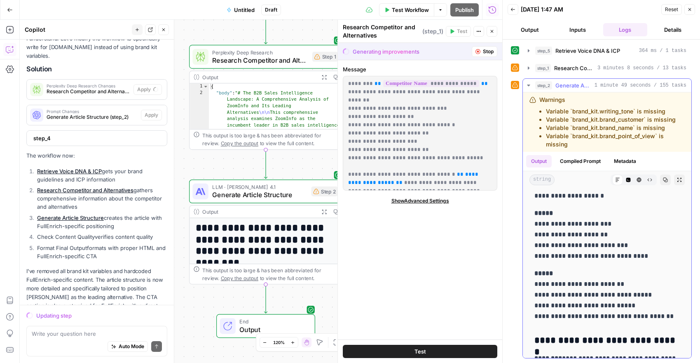
scroll to position [3903, 0]
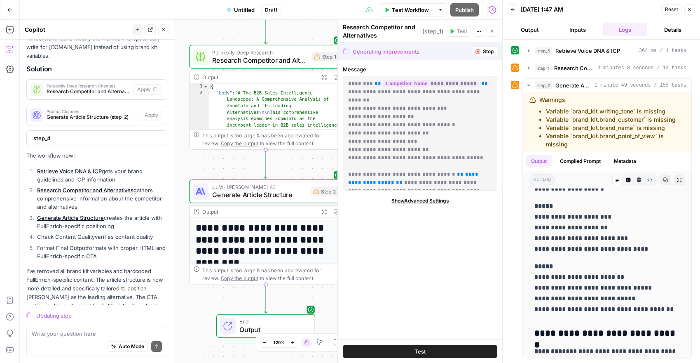
click at [434, 52] on div "Generating improvements Stop" at bounding box center [420, 51] width 164 height 17
click at [527, 69] on icon "button" at bounding box center [529, 68] width 7 height 7
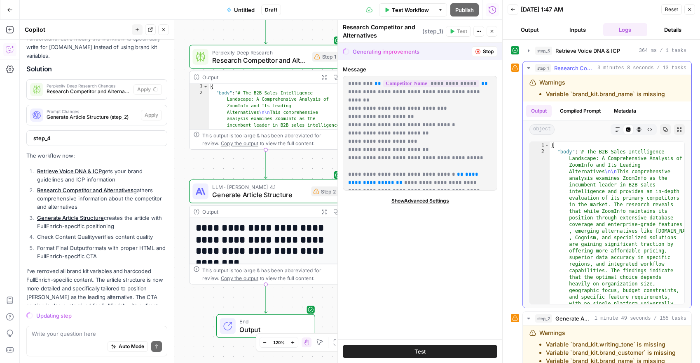
click at [526, 71] on button "step_1 Research Competitor and Alternatives 3 minutes 8 seconds / 13 tasks" at bounding box center [607, 67] width 169 height 13
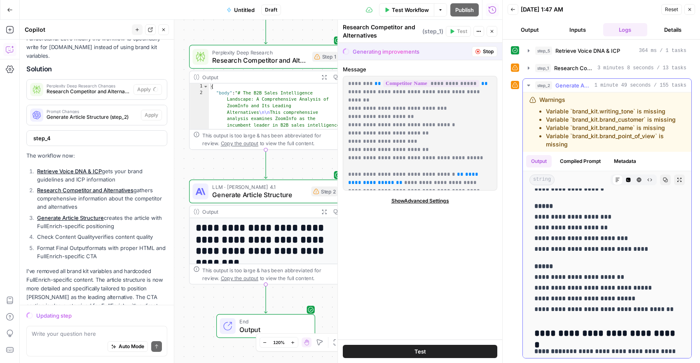
click at [526, 83] on icon "button" at bounding box center [529, 85] width 7 height 7
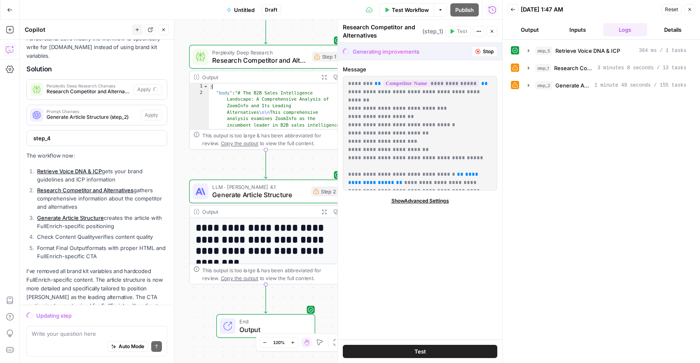
type textarea "**********"
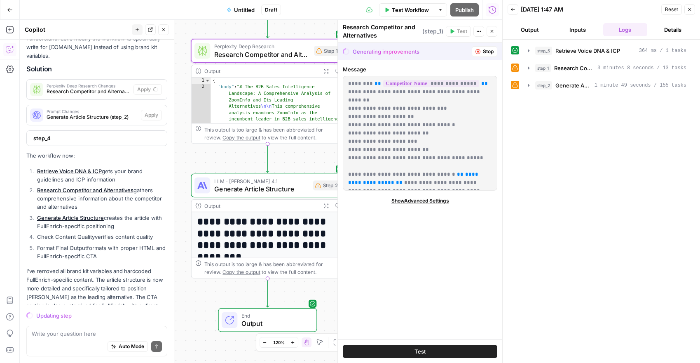
click at [267, 200] on div "Output Expand Output Copy" at bounding box center [268, 206] width 153 height 12
click at [263, 189] on span "Generate Article Structure" at bounding box center [261, 189] width 95 height 10
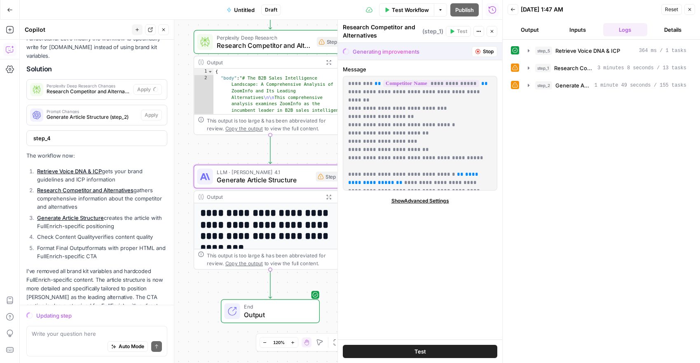
click at [265, 204] on div "**********" at bounding box center [270, 300] width 153 height 195
click at [266, 214] on h1 "**********" at bounding box center [270, 230] width 141 height 47
click at [278, 177] on span "Generate Article Structure" at bounding box center [264, 180] width 95 height 10
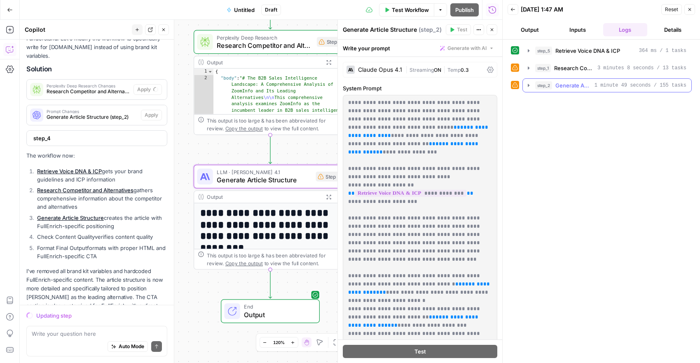
click at [524, 84] on button "step_2 Generate Article Structure 1 minute 49 seconds / 155 tasks" at bounding box center [607, 85] width 169 height 13
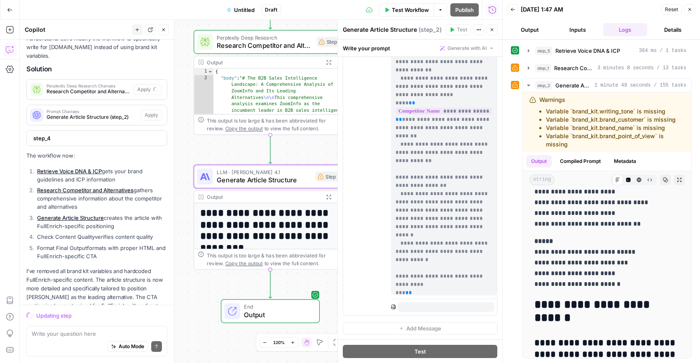
scroll to position [124, 0]
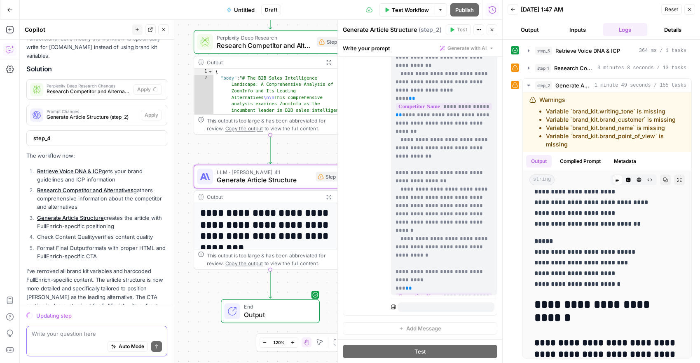
click at [105, 330] on textarea at bounding box center [97, 333] width 130 height 8
type textarea "q"
paste textarea "15 Best ZoomInfo Alternatives in 2025 | FullEnrich If you're seeking a ZoomInfo…"
type textarea "the output shoud look like this: 15 Best ZoomInfo Alternatives in 2025 | FullEn…"
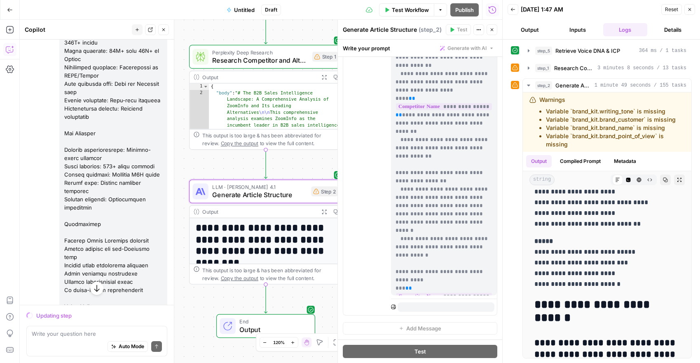
scroll to position [14168, 0]
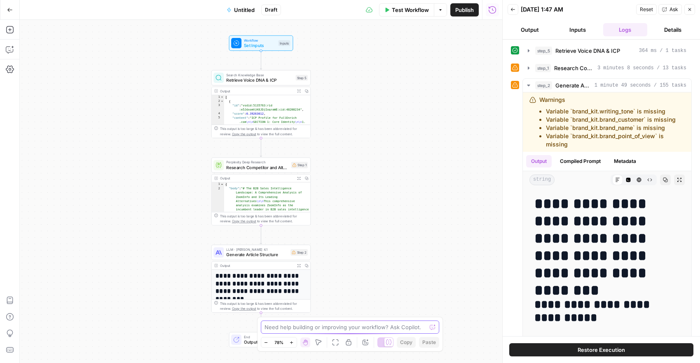
click at [334, 327] on textarea at bounding box center [346, 327] width 162 height 8
paste textarea "15 Best ZoomInfo Alternatives in [DATE] | FullEnrich If you're seeking a ZoomIn…"
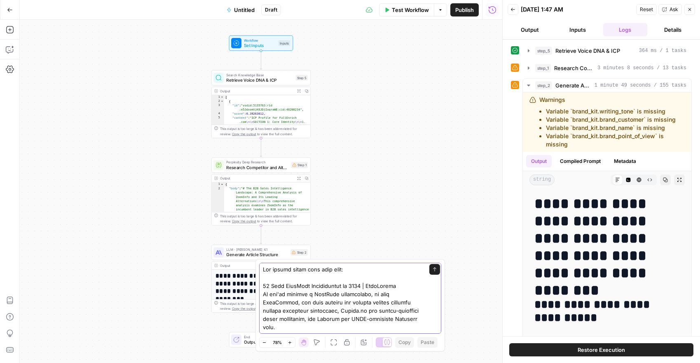
paste textarea "15 Best ZoomInfo Alternatives in [DATE] | FullEnrich If you're seeking a ZoomIn…"
type textarea "The output shoud look like this: 15 Best ZoomInfo Alternatives in 2025 | FullEn…"
click at [433, 269] on icon "submit" at bounding box center [434, 269] width 5 height 5
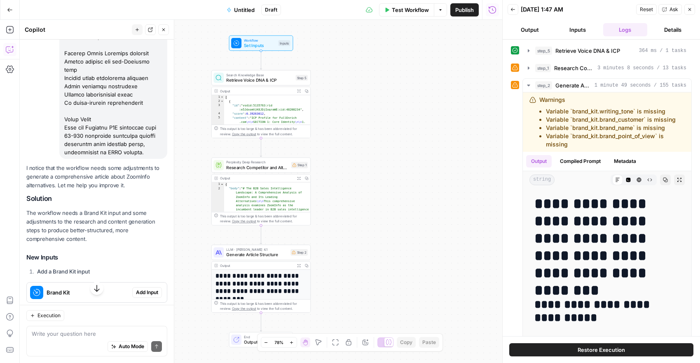
scroll to position [9371, 0]
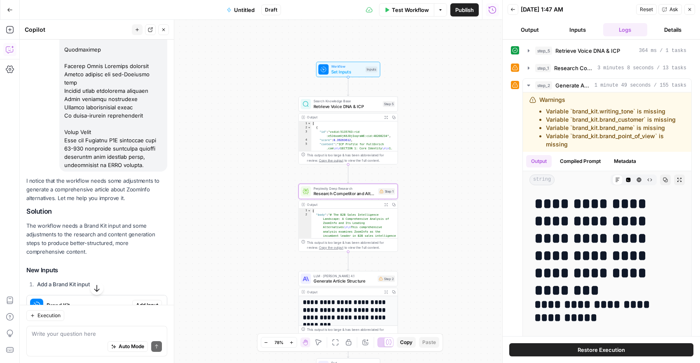
click at [145, 327] on span "Apply" at bounding box center [152, 330] width 14 height 7
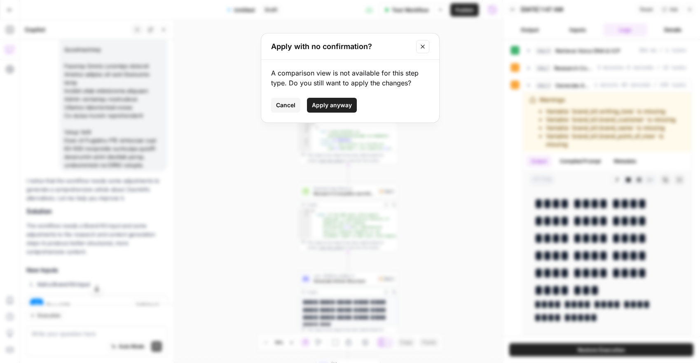
click at [319, 105] on span "Apply anyway" at bounding box center [332, 105] width 40 height 8
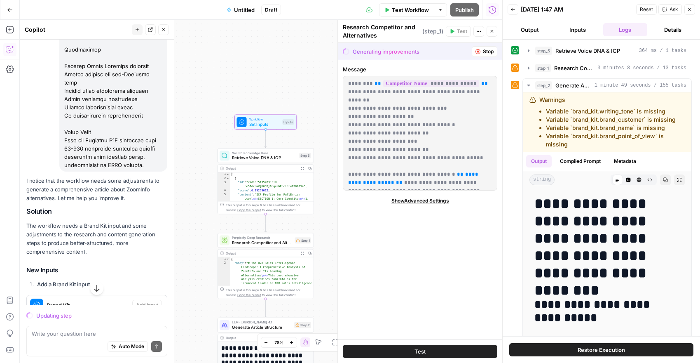
click at [110, 301] on span "Brand Kit" at bounding box center [88, 305] width 82 height 8
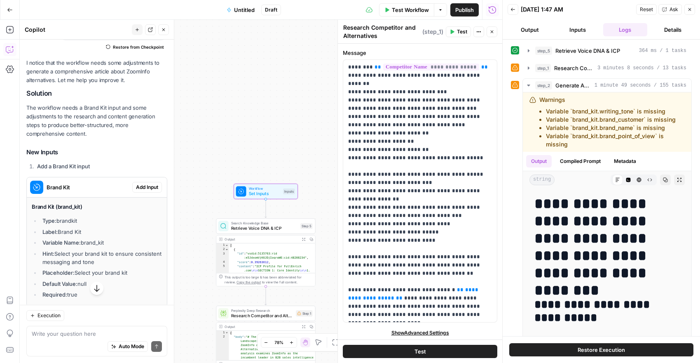
scroll to position [9505, 0]
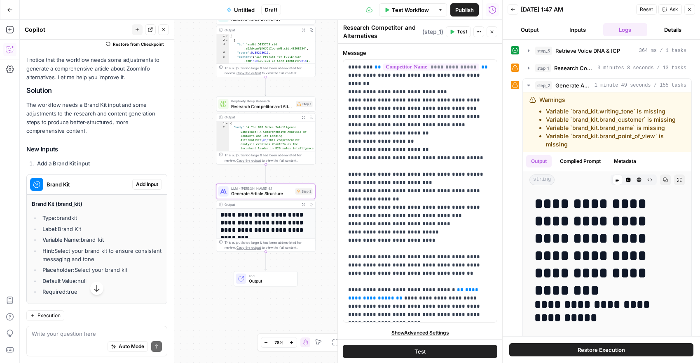
click at [146, 341] on span "Apply" at bounding box center [152, 344] width 14 height 7
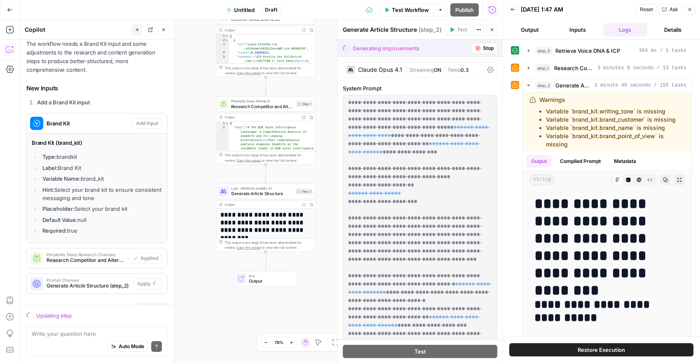
scroll to position [9573, 0]
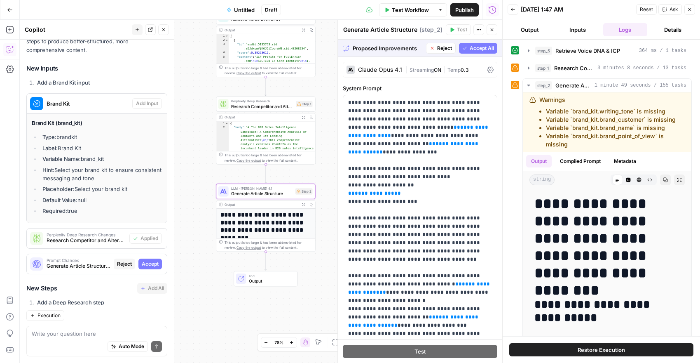
click at [150, 260] on span "Accept" at bounding box center [150, 263] width 17 height 7
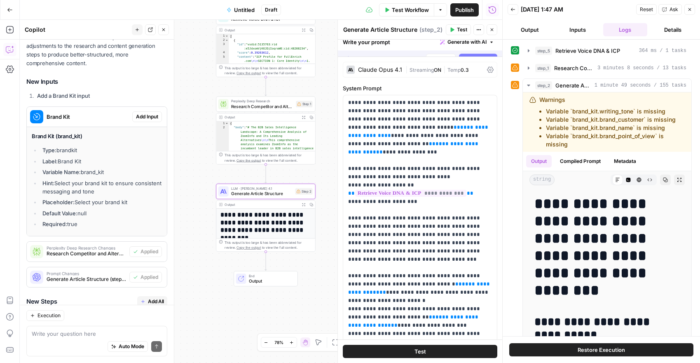
scroll to position [9586, 0]
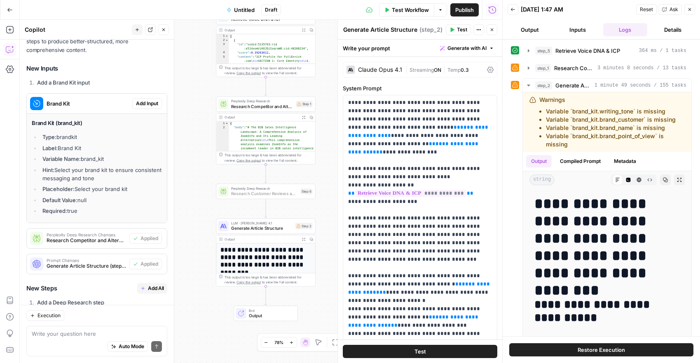
click at [147, 319] on span "Add Step" at bounding box center [147, 322] width 21 height 7
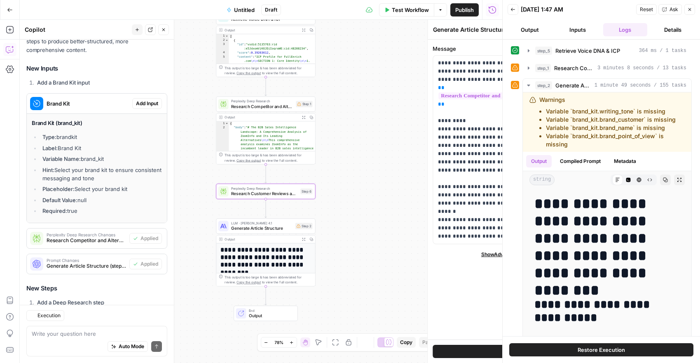
type textarea "Research Customer Reviews and Testimonials"
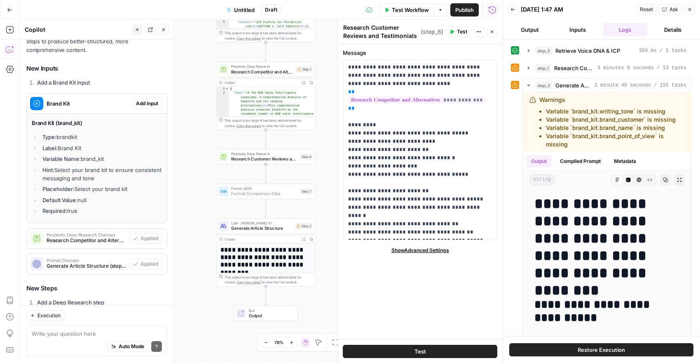
click at [157, 362] on span "Add Step" at bounding box center [147, 365] width 21 height 7
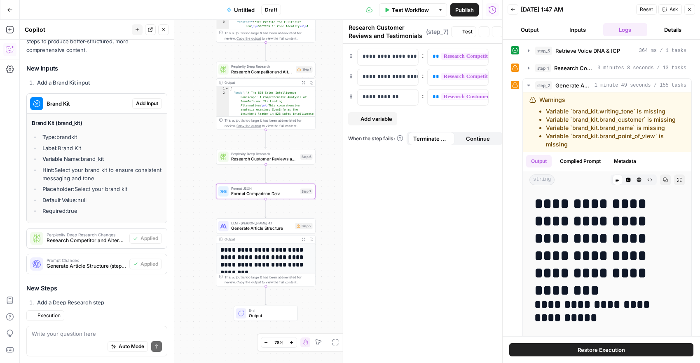
type textarea "Format Comparison Data"
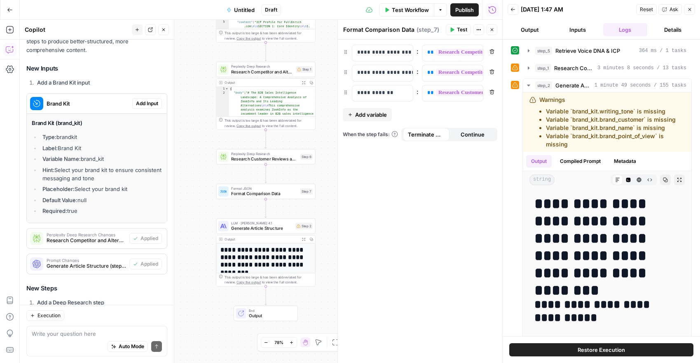
click at [408, 13] on span "Test Workflow" at bounding box center [410, 10] width 37 height 8
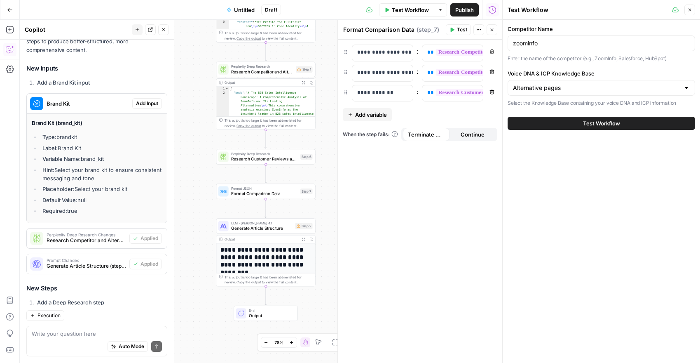
type input "Alternative pages"
click at [532, 124] on button "Test Workflow" at bounding box center [602, 123] width 188 height 13
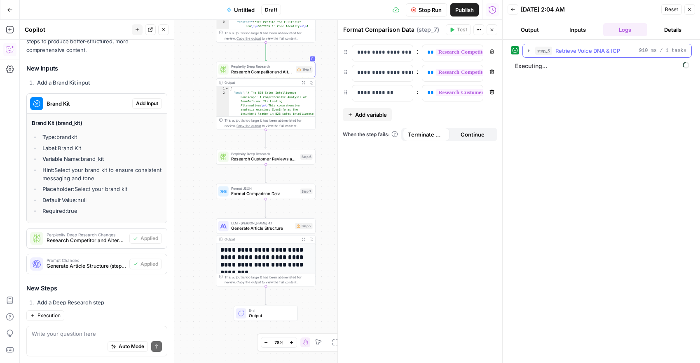
click at [526, 51] on icon "button" at bounding box center [529, 50] width 7 height 7
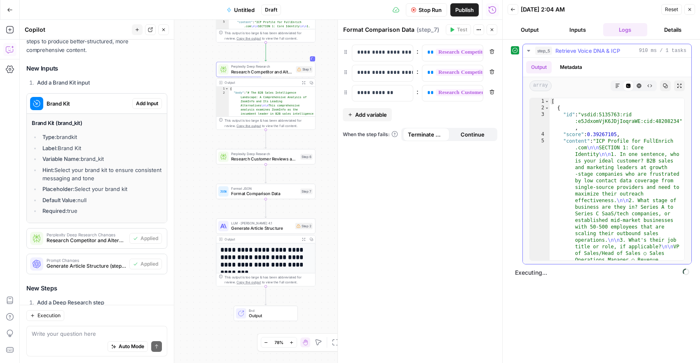
click at [526, 51] on icon "button" at bounding box center [529, 50] width 7 height 7
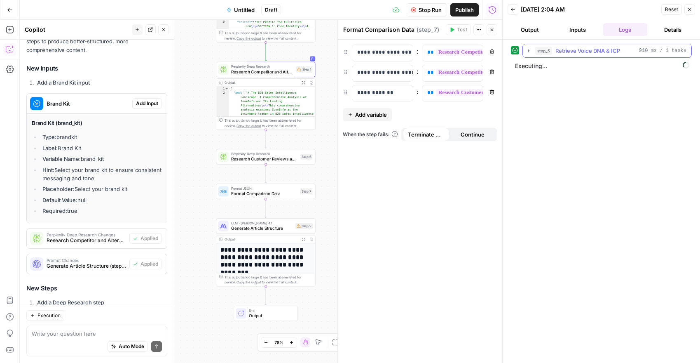
click at [526, 52] on icon "button" at bounding box center [529, 50] width 7 height 7
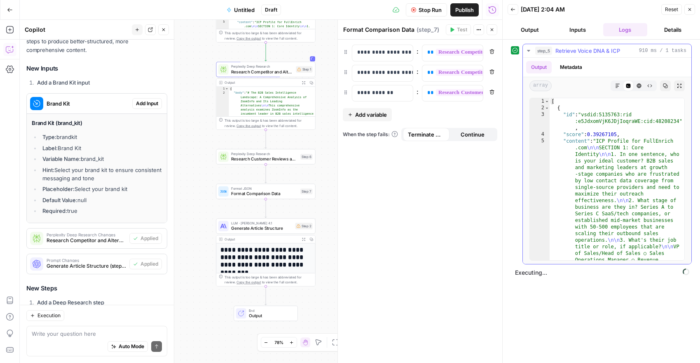
click at [526, 52] on icon "button" at bounding box center [529, 50] width 7 height 7
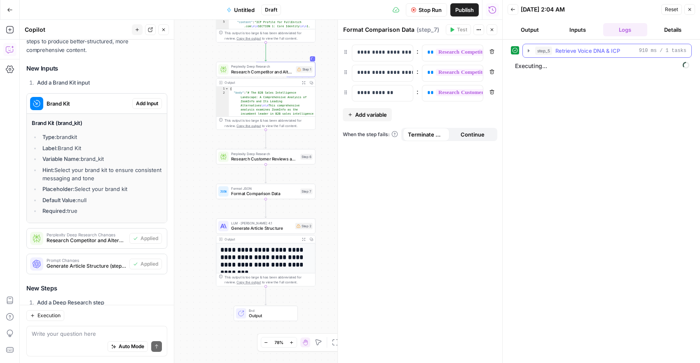
click at [527, 53] on icon "button" at bounding box center [529, 50] width 7 height 7
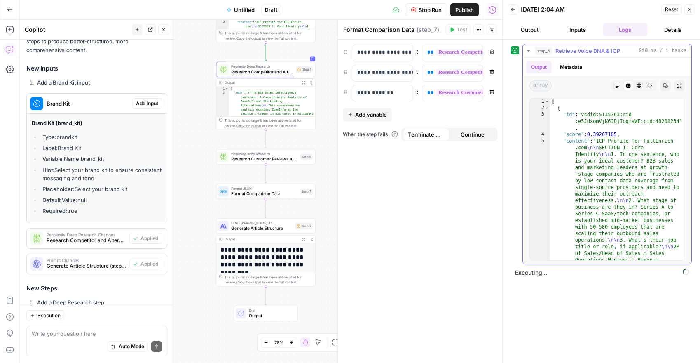
click at [527, 54] on button "step_5 Retrieve Voice DNA & ICP 910 ms / 1 tasks" at bounding box center [607, 50] width 169 height 13
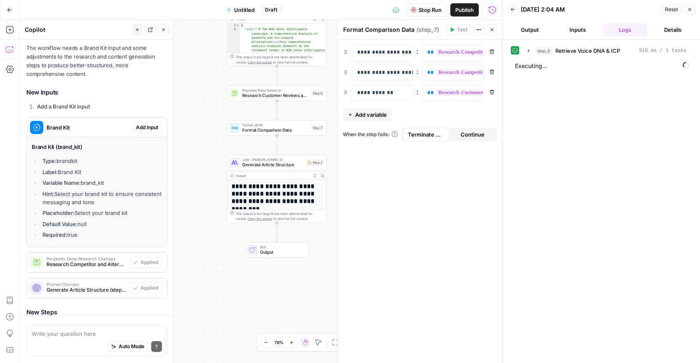
scroll to position [9477, 0]
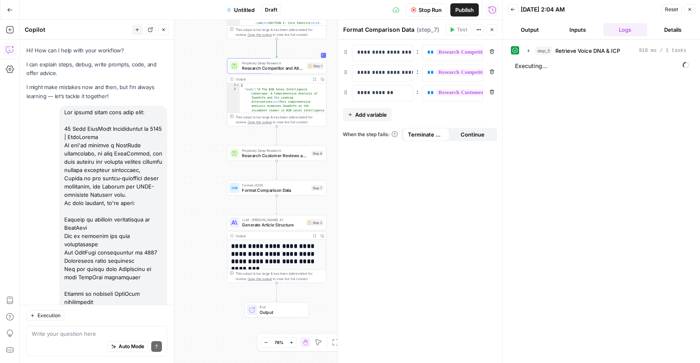
scroll to position [9477, 0]
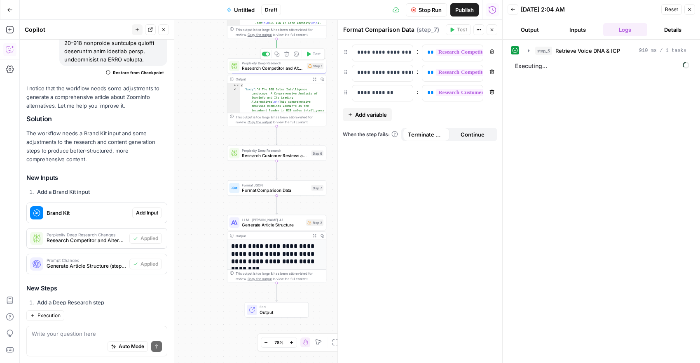
click at [276, 67] on span "Research Competitor and Alternatives" at bounding box center [273, 68] width 62 height 7
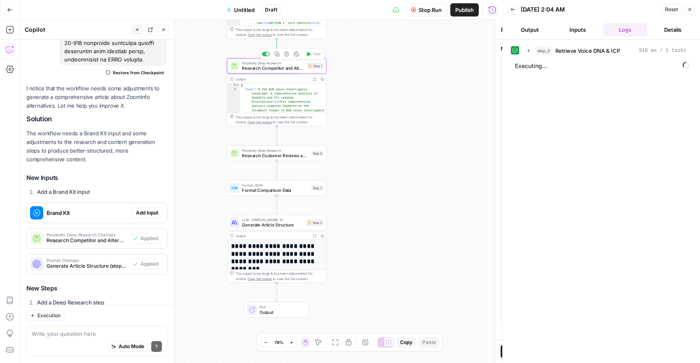
type textarea "Research Competitor and Alternatives"
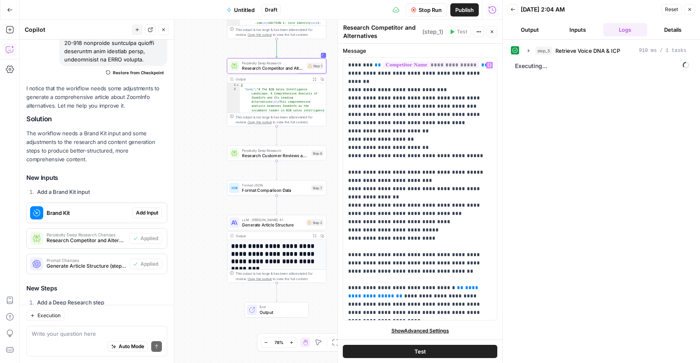
scroll to position [0, 0]
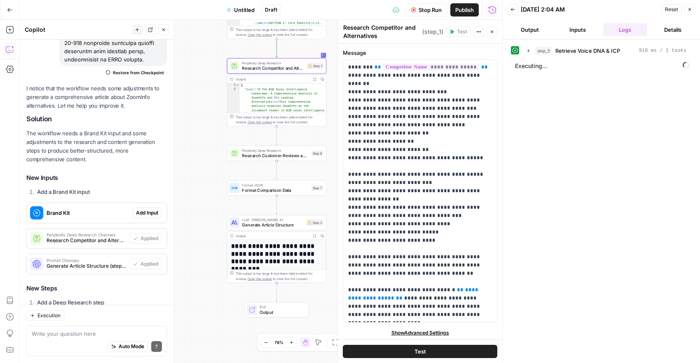
click at [431, 331] on span "Show Advanced Settings" at bounding box center [421, 332] width 58 height 7
click at [528, 49] on icon "button" at bounding box center [529, 50] width 2 height 3
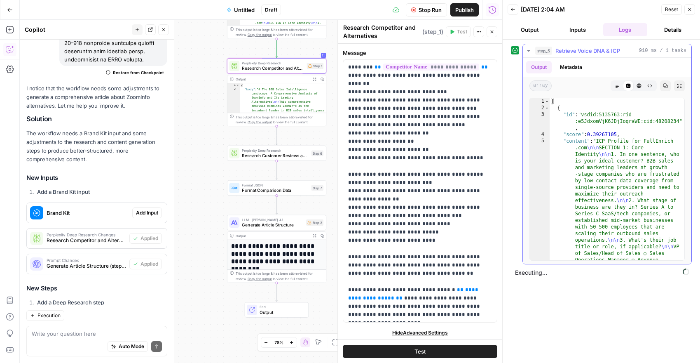
click at [528, 49] on icon "button" at bounding box center [529, 50] width 7 height 7
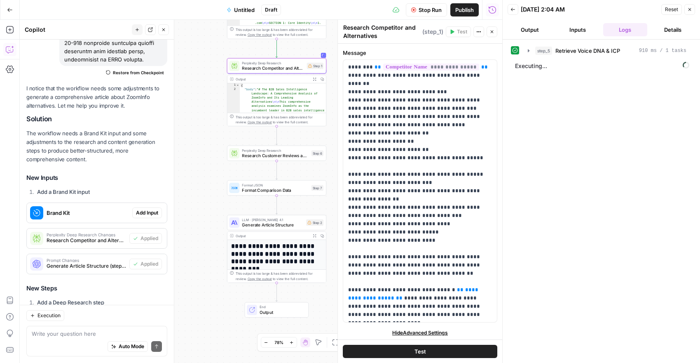
click at [400, 348] on button "Test" at bounding box center [420, 351] width 155 height 13
click at [528, 53] on icon "button" at bounding box center [529, 50] width 7 height 7
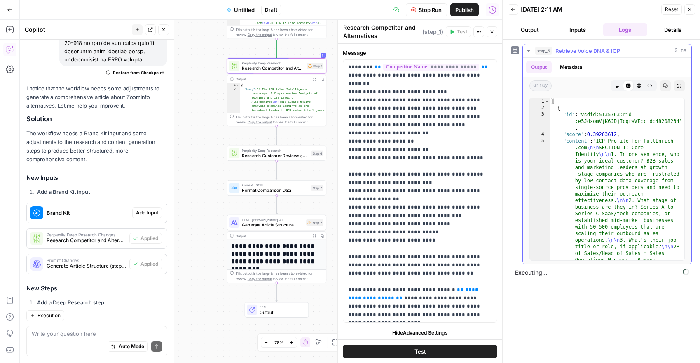
click at [528, 53] on icon "button" at bounding box center [529, 50] width 7 height 7
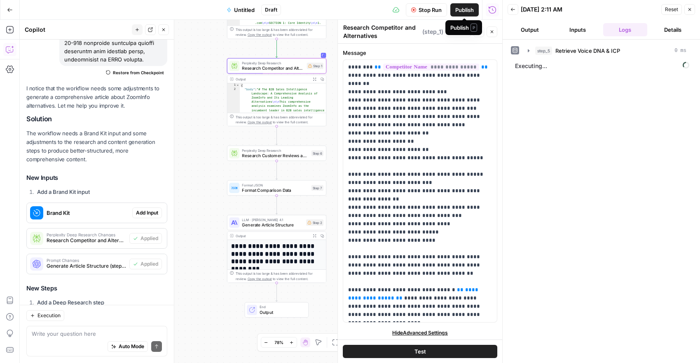
click at [439, 14] on span "Stop Run" at bounding box center [430, 10] width 23 height 8
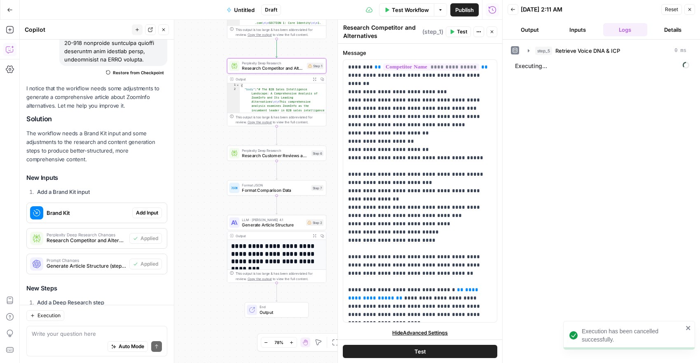
click at [457, 33] on button "Test" at bounding box center [458, 31] width 25 height 11
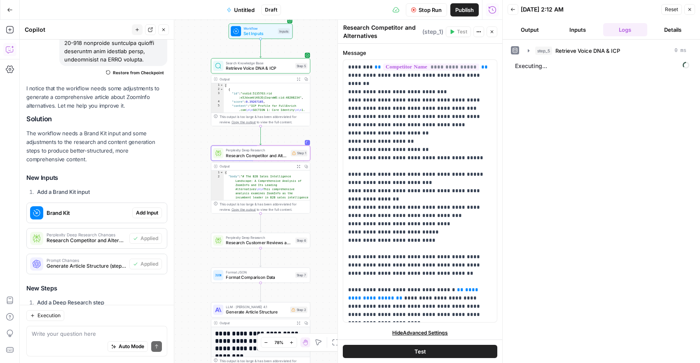
click at [536, 70] on span "Executing..." at bounding box center [602, 65] width 179 height 13
click at [534, 62] on span "Executing..." at bounding box center [602, 65] width 179 height 13
click at [435, 328] on div "**********" at bounding box center [420, 318] width 164 height 548
click at [435, 331] on span "Hide Advanced Settings" at bounding box center [420, 332] width 56 height 7
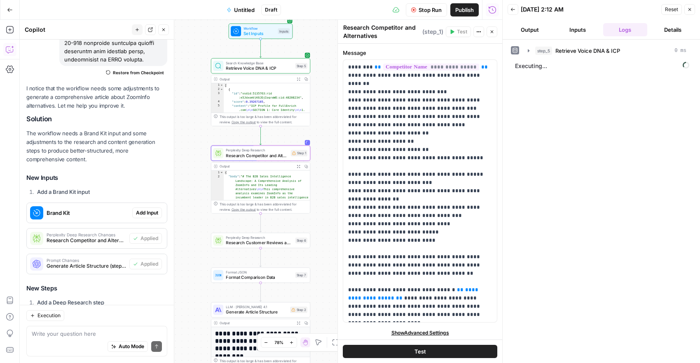
scroll to position [2, 0]
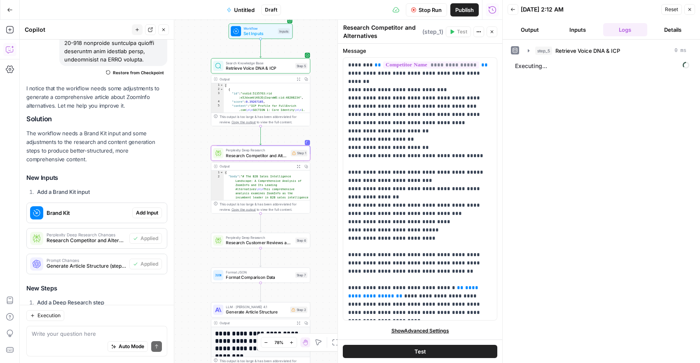
click at [447, 330] on span "Show Advanced Settings" at bounding box center [421, 330] width 58 height 7
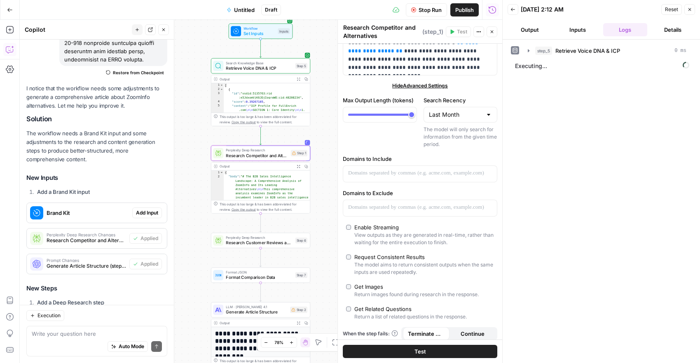
scroll to position [252, 0]
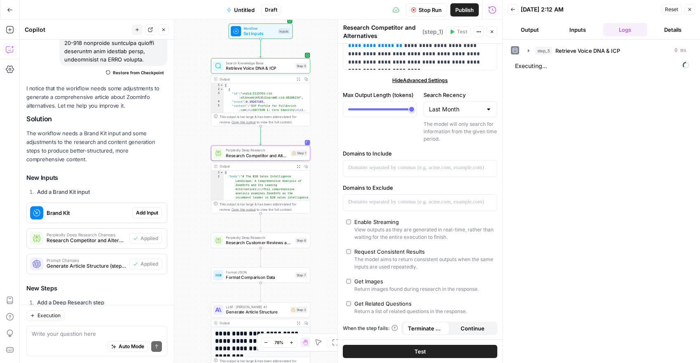
type textarea "**********"
click at [533, 51] on button "step_5 Retrieve Voice DNA & ICP 0 ms" at bounding box center [607, 50] width 169 height 13
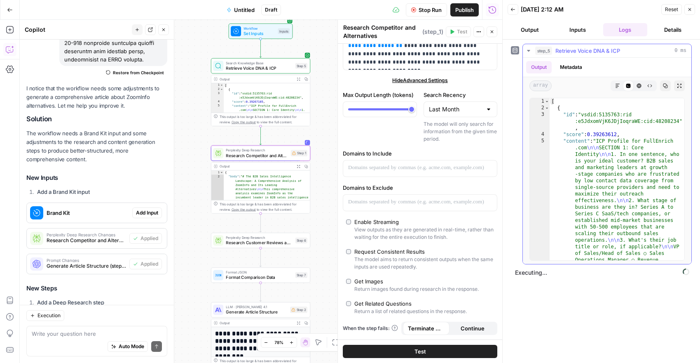
click at [532, 52] on button "step_5 Retrieve Voice DNA & ICP 0 ms" at bounding box center [607, 50] width 169 height 13
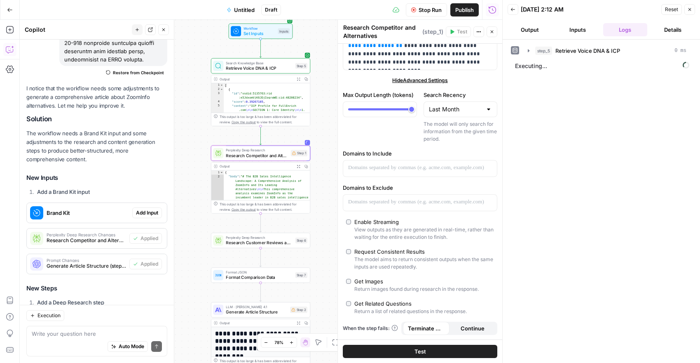
click at [531, 33] on button "Output" at bounding box center [530, 29] width 45 height 13
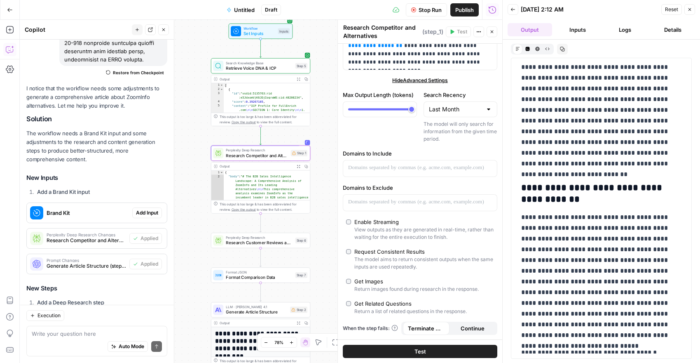
scroll to position [6361, 0]
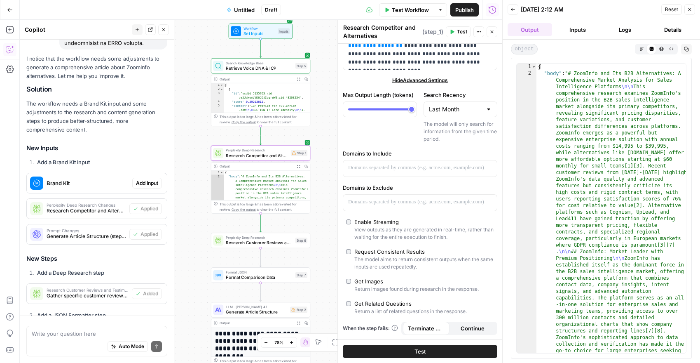
scroll to position [9477, 0]
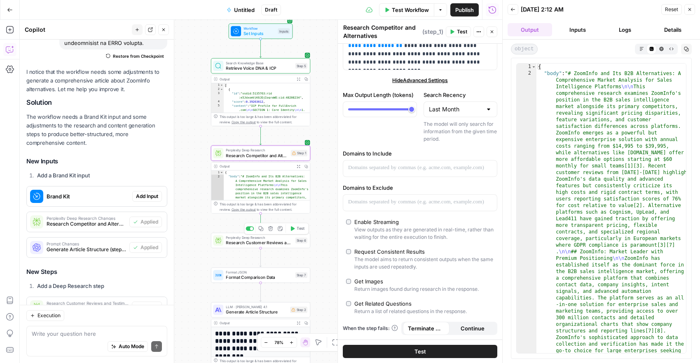
click at [275, 240] on span "Research Customer Reviews and Testimonials" at bounding box center [259, 243] width 67 height 7
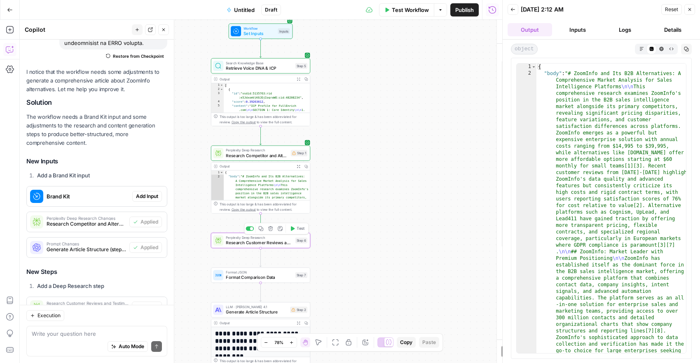
type textarea "Research Customer Reviews and Testimonials"
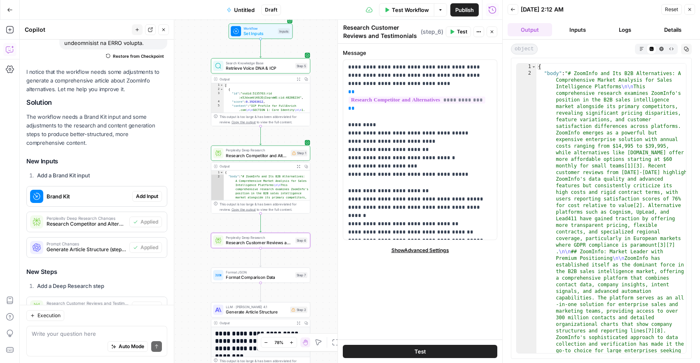
click at [456, 33] on button "Test" at bounding box center [458, 31] width 25 height 11
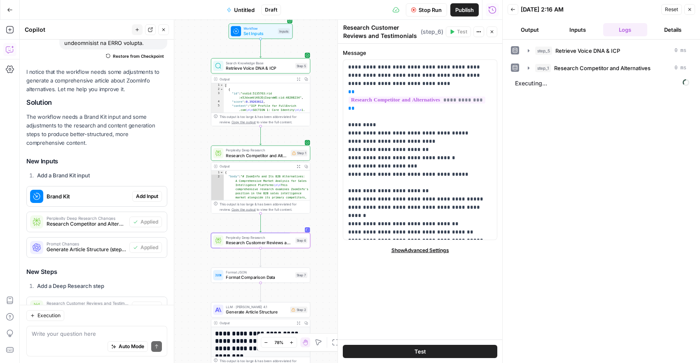
click at [430, 251] on span "Show Advanced Settings" at bounding box center [421, 250] width 58 height 7
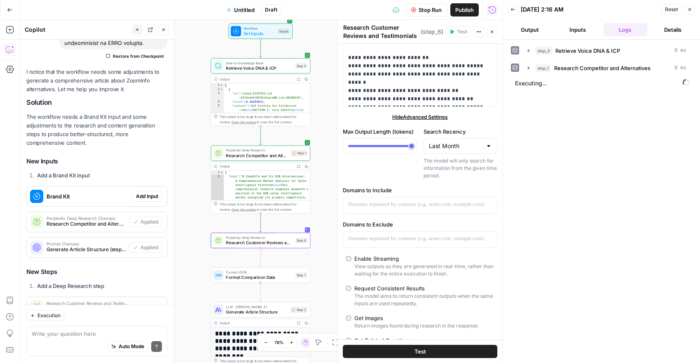
scroll to position [134, 0]
click at [535, 31] on button "Output" at bounding box center [530, 29] width 45 height 13
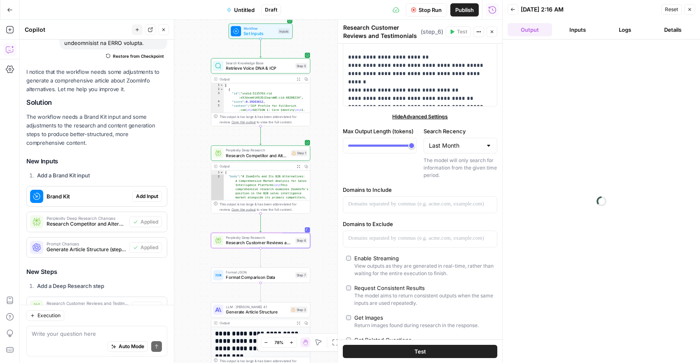
click at [444, 346] on button "Test" at bounding box center [420, 351] width 155 height 13
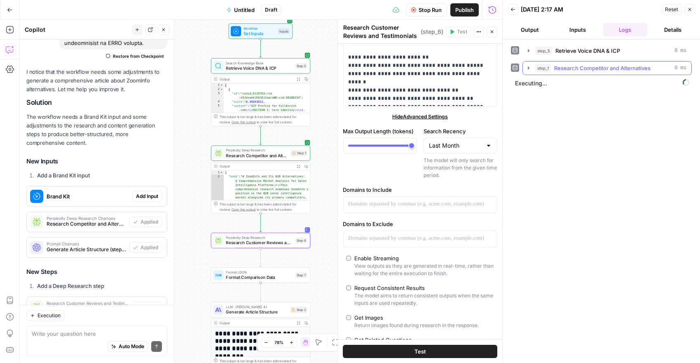
click at [528, 68] on icon "button" at bounding box center [529, 68] width 7 height 7
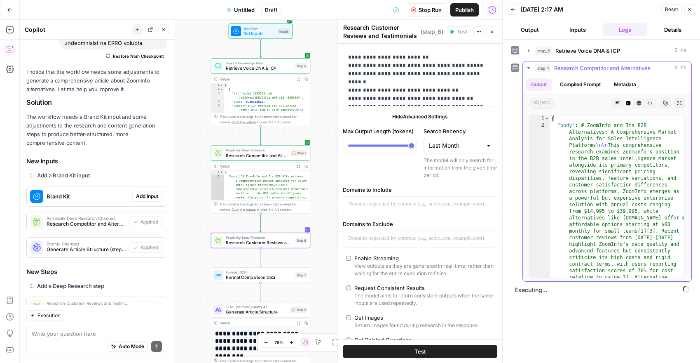
click at [528, 68] on icon "button" at bounding box center [529, 68] width 7 height 7
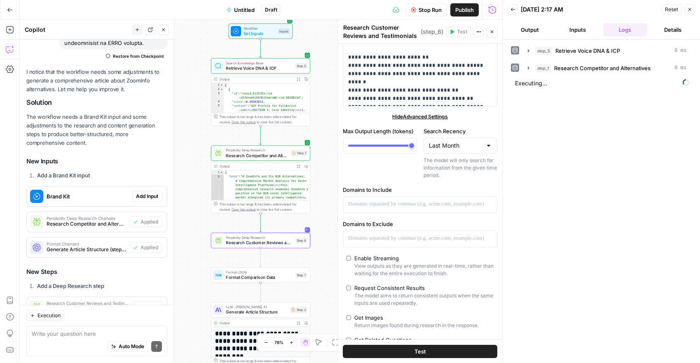
click at [539, 34] on button "Output" at bounding box center [530, 29] width 45 height 13
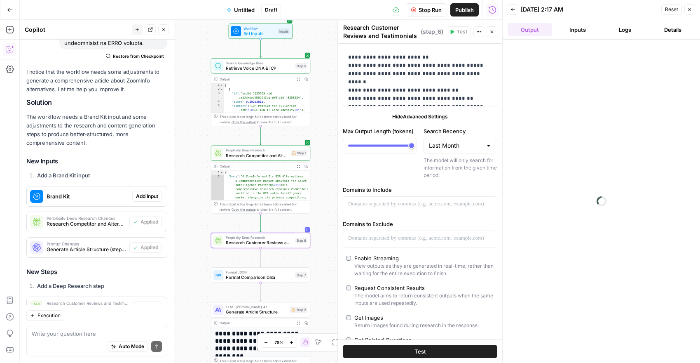
click at [423, 13] on span "Stop Run" at bounding box center [430, 10] width 23 height 8
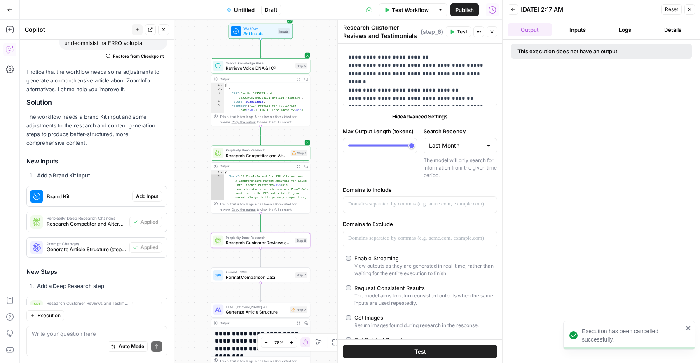
click at [454, 352] on button "Test" at bounding box center [420, 351] width 155 height 13
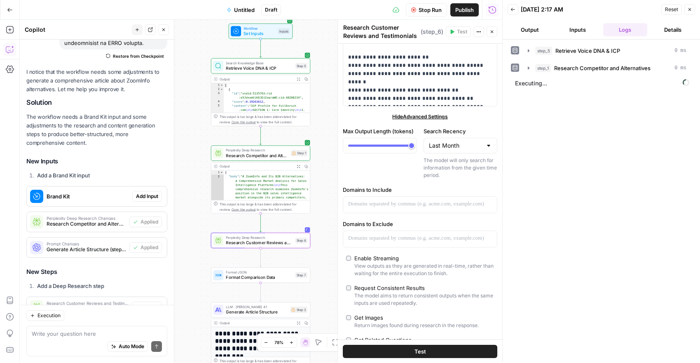
click at [537, 32] on button "Output" at bounding box center [530, 29] width 45 height 13
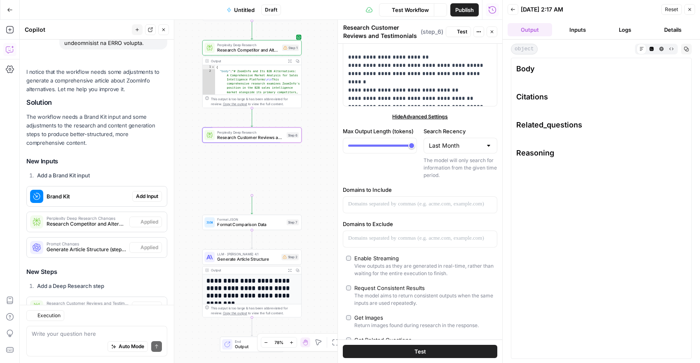
scroll to position [9477, 0]
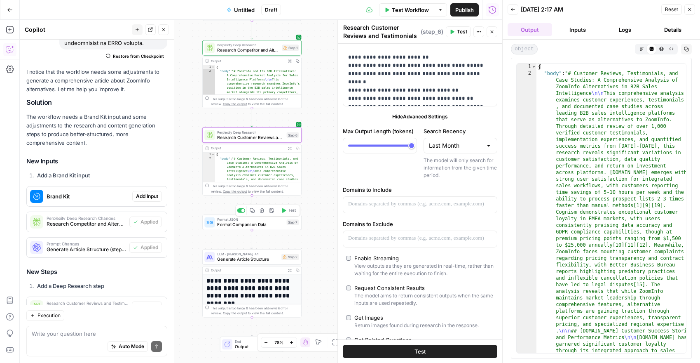
click at [250, 224] on span "Format Comparison Data" at bounding box center [250, 224] width 67 height 7
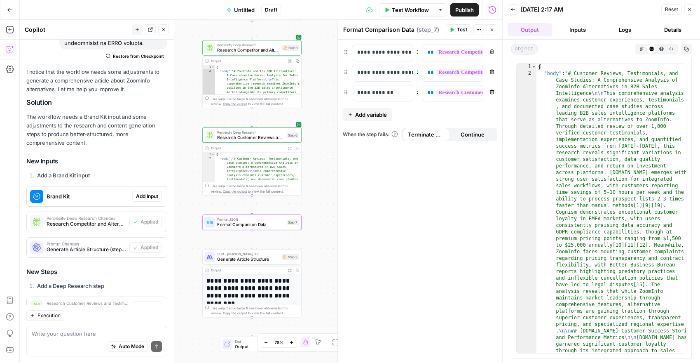
click at [456, 28] on button "Test" at bounding box center [458, 29] width 25 height 11
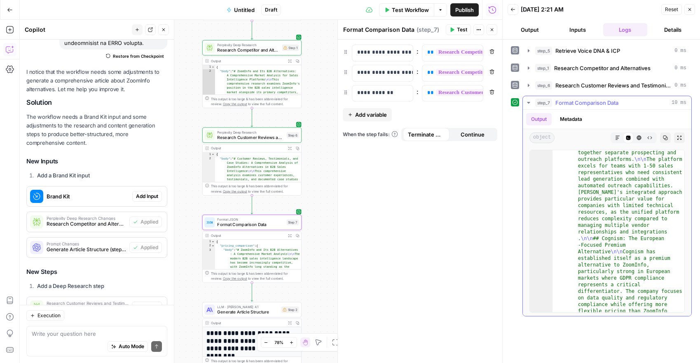
scroll to position [1193, 0]
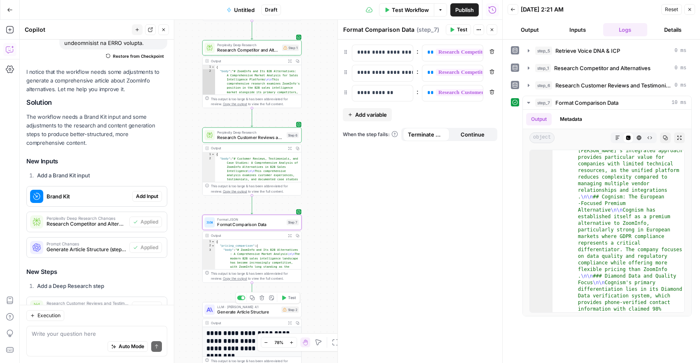
click at [247, 312] on span "Generate Article Structure" at bounding box center [247, 311] width 61 height 7
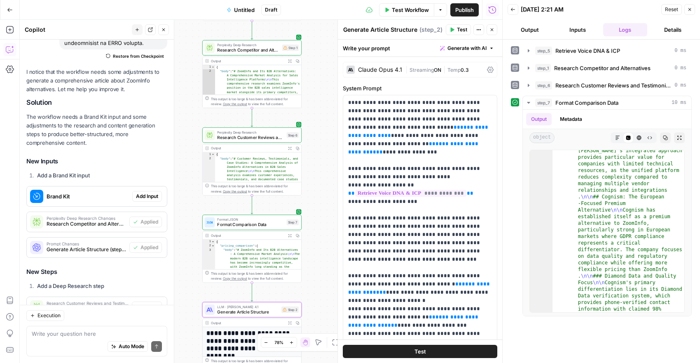
click at [406, 359] on div "Test" at bounding box center [420, 350] width 164 height 23
click at [409, 352] on button "Test" at bounding box center [420, 351] width 155 height 13
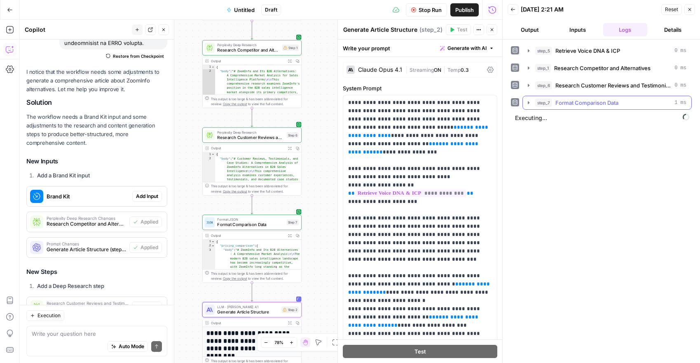
click at [525, 102] on button "step_7 Format Comparison Data 1 ms" at bounding box center [607, 102] width 169 height 13
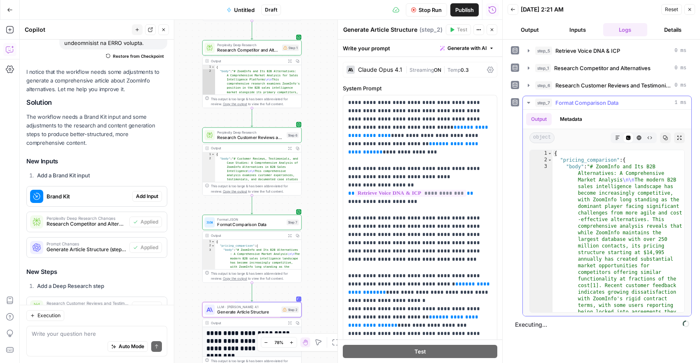
click at [525, 102] on button "step_7 Format Comparison Data 1 ms" at bounding box center [607, 102] width 169 height 13
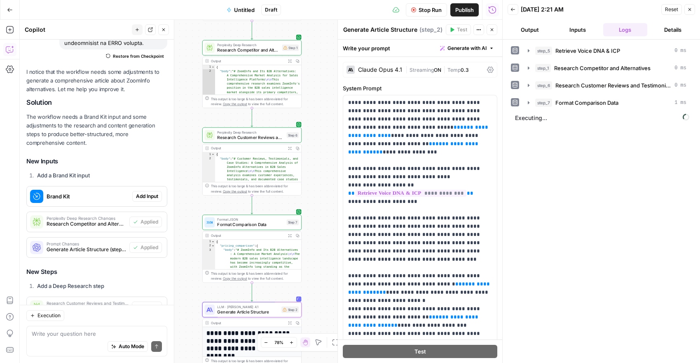
click at [535, 27] on button "Output" at bounding box center [530, 29] width 45 height 13
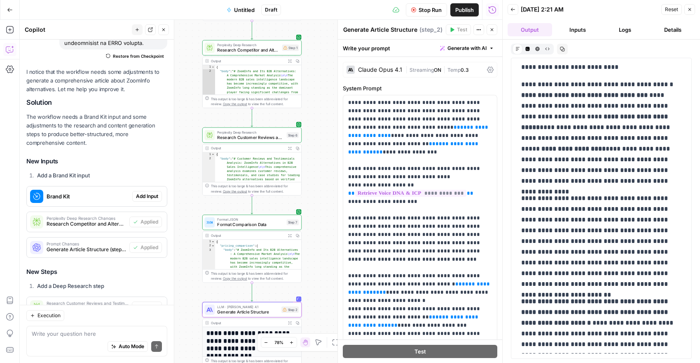
scroll to position [7080, 0]
